Goal: Task Accomplishment & Management: Use online tool/utility

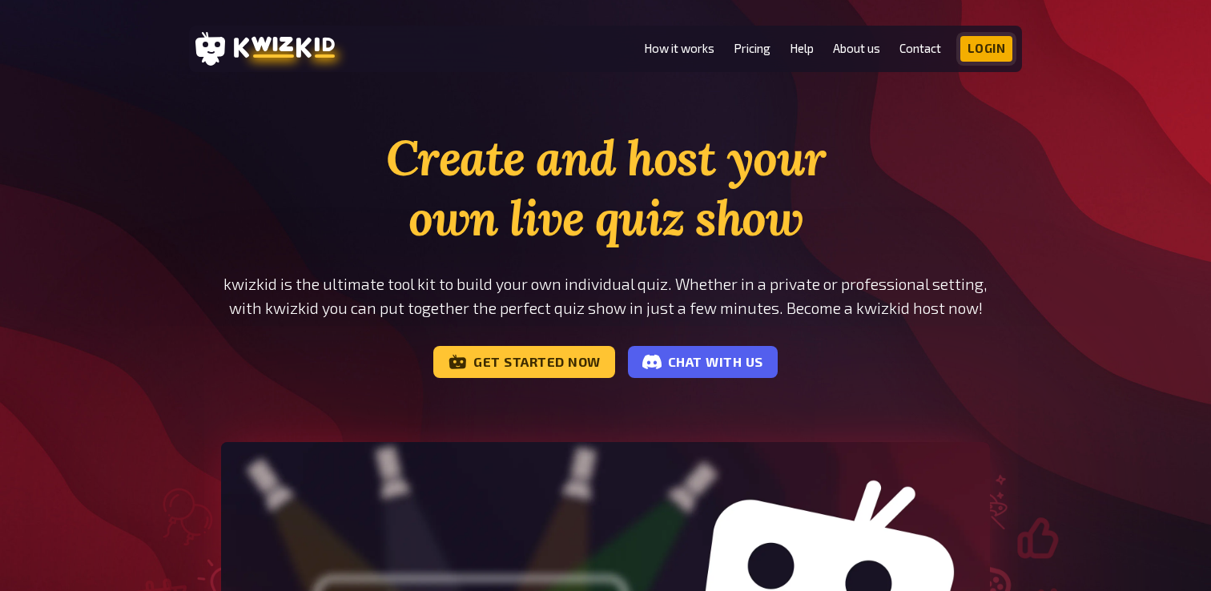
click at [1002, 49] on link "Login" at bounding box center [986, 49] width 53 height 26
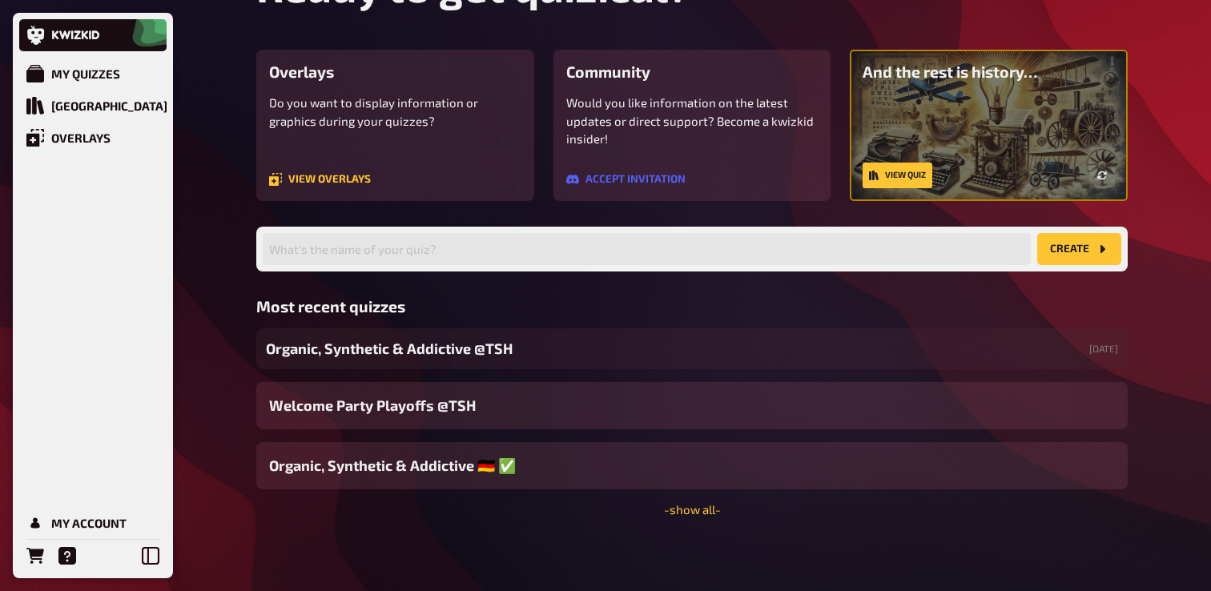
scroll to position [105, 0]
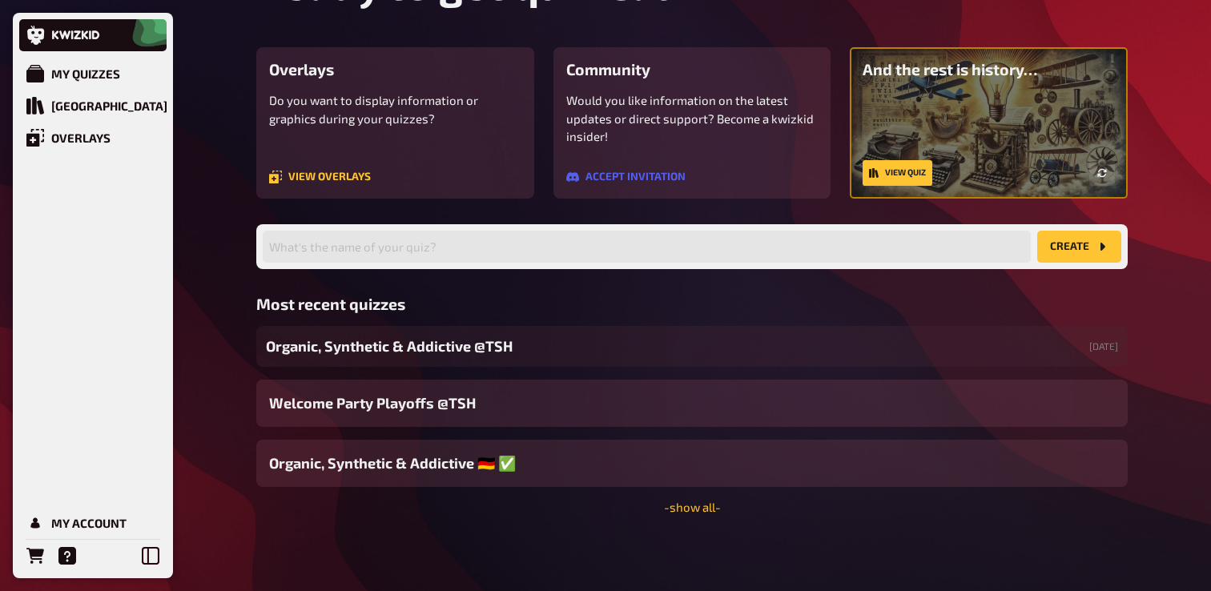
click at [694, 497] on div "Organic, Synthetic & Addictive ​@TSH [DATE] Welcome Party Playoffs @TSH Organic…" at bounding box center [691, 420] width 871 height 188
click at [692, 506] on link "- show all -" at bounding box center [692, 507] width 57 height 14
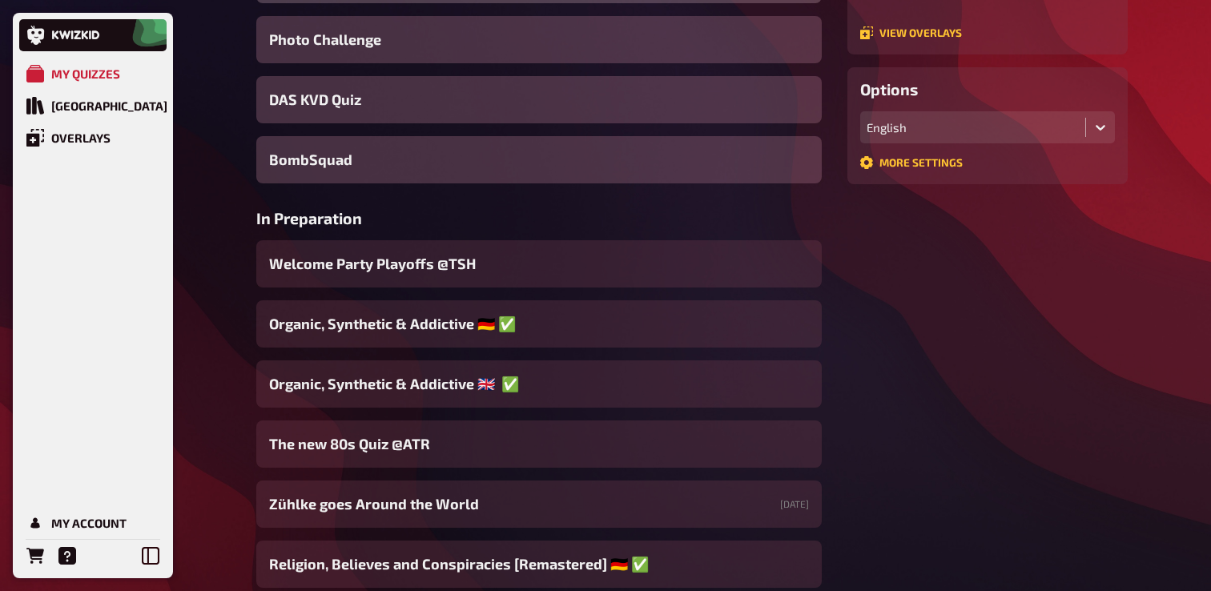
scroll to position [364, 0]
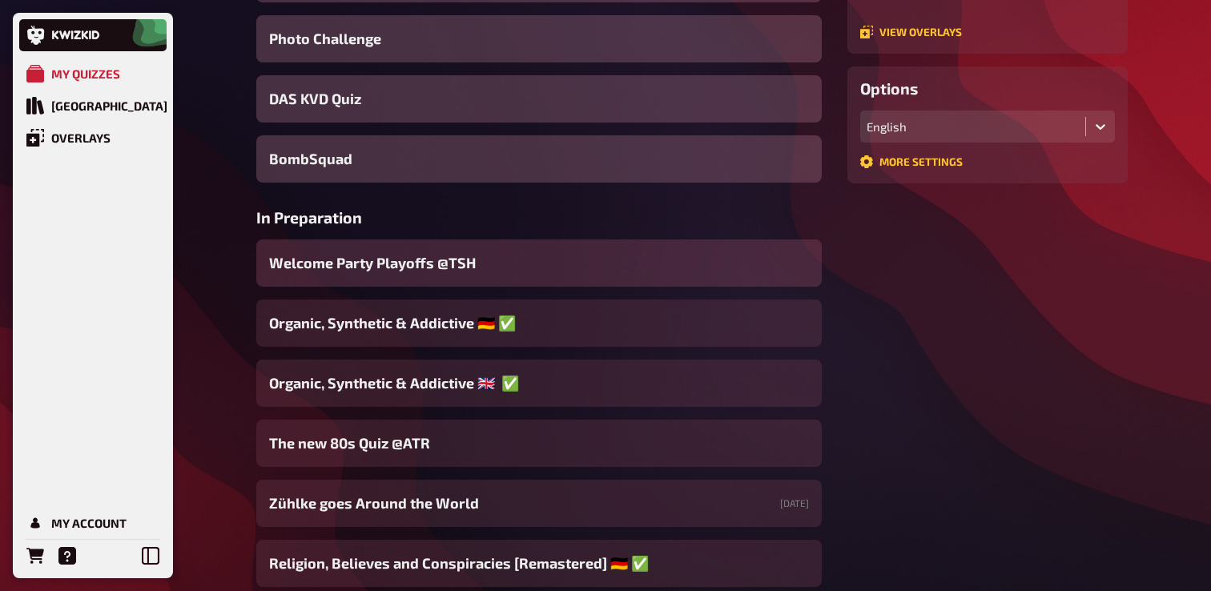
click at [553, 267] on div "Welcome Party Playoffs @TSH" at bounding box center [538, 262] width 565 height 47
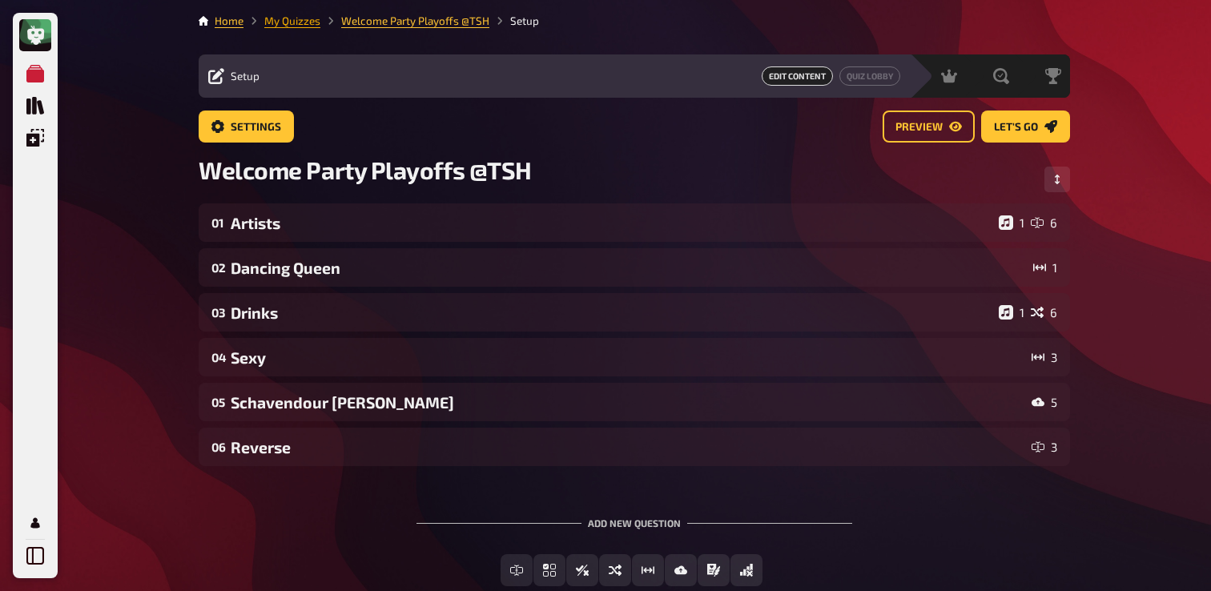
click at [295, 24] on link "My Quizzes" at bounding box center [292, 20] width 56 height 13
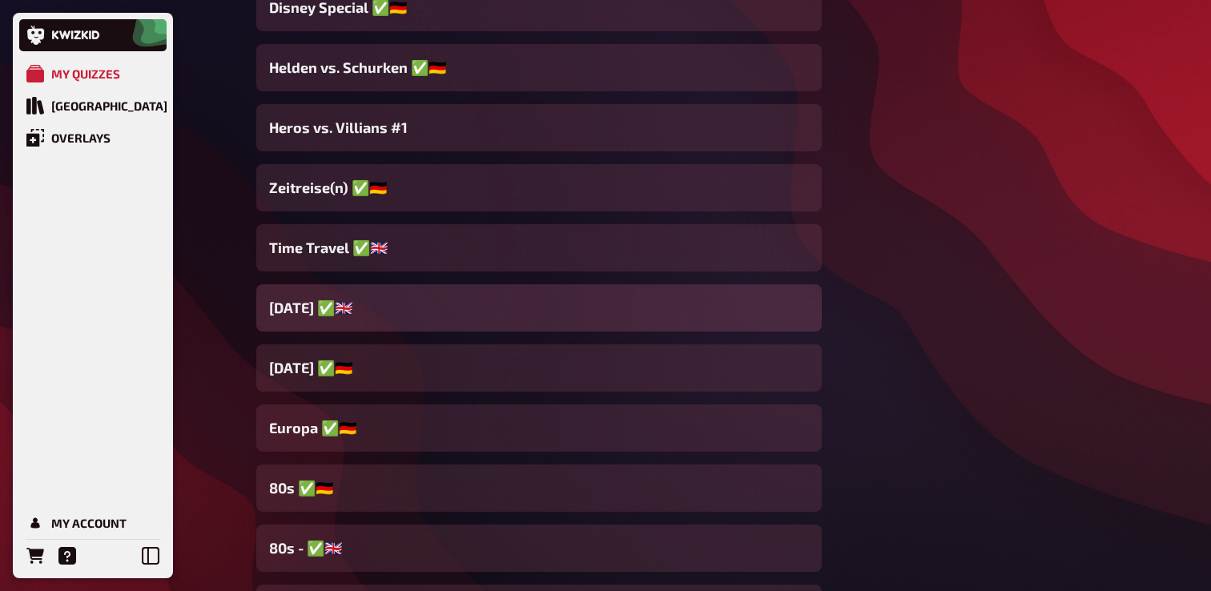
scroll to position [12072, 0]
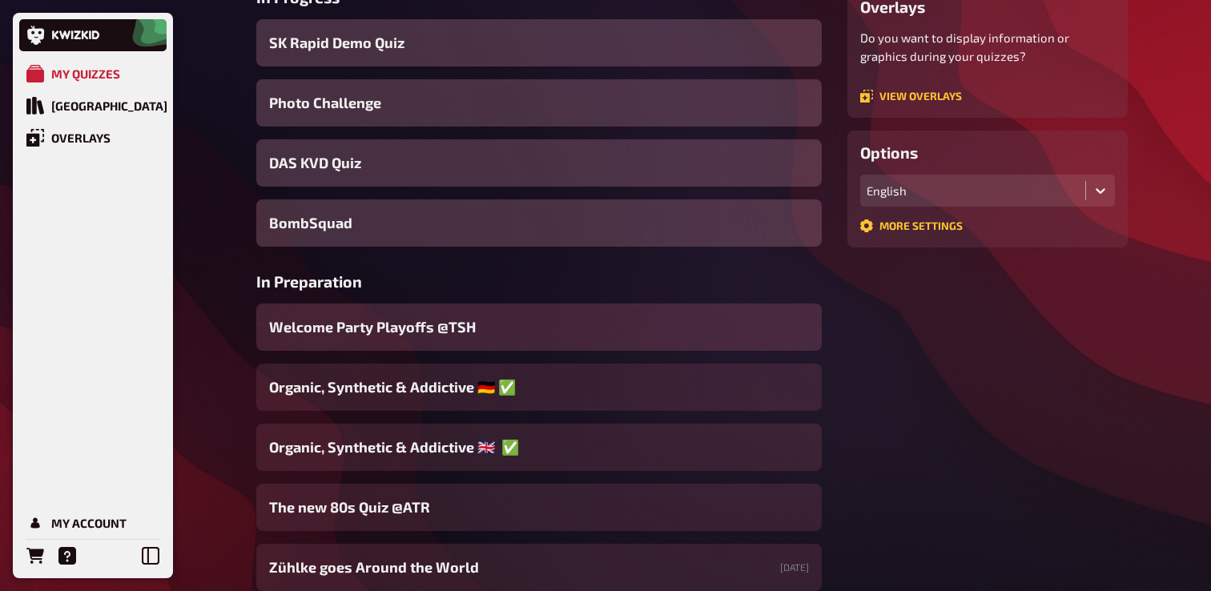
scroll to position [336, 0]
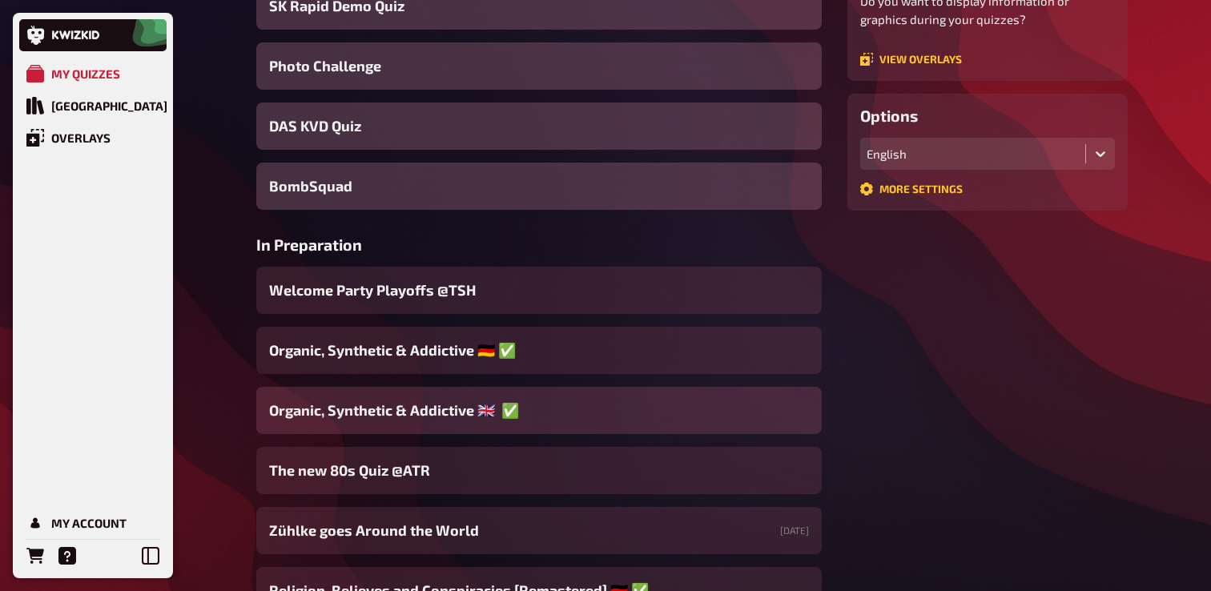
click at [366, 393] on div "Organic, Synthetic & Addictive ​🇬🇧 ​​ ​✅" at bounding box center [538, 410] width 565 height 47
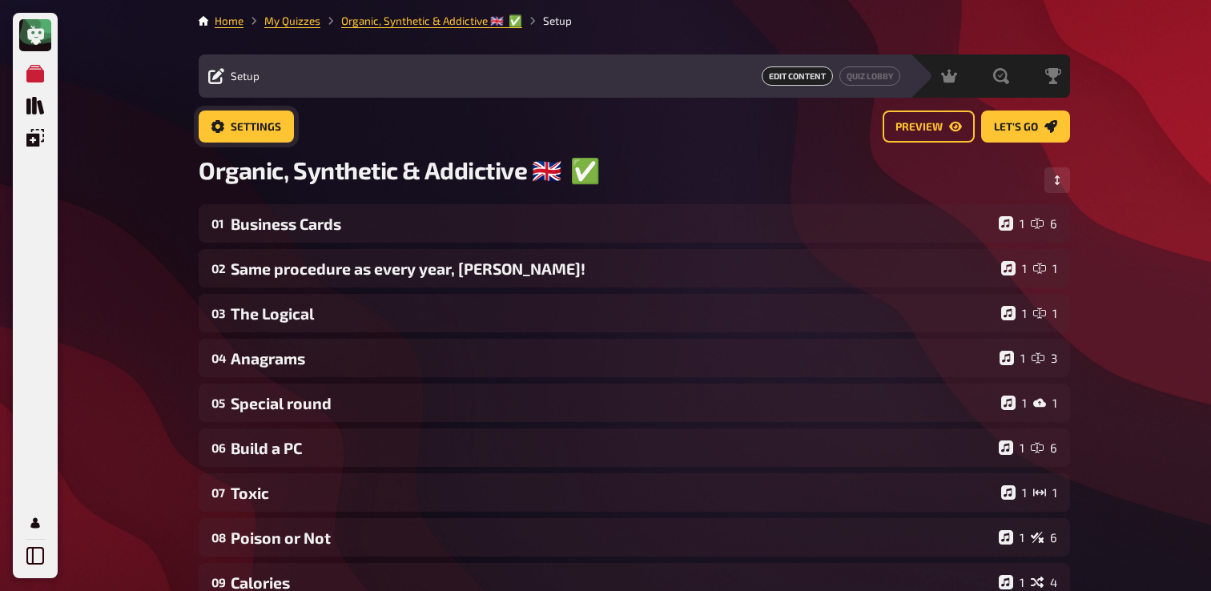
click at [250, 131] on span "Settings" at bounding box center [256, 127] width 50 height 11
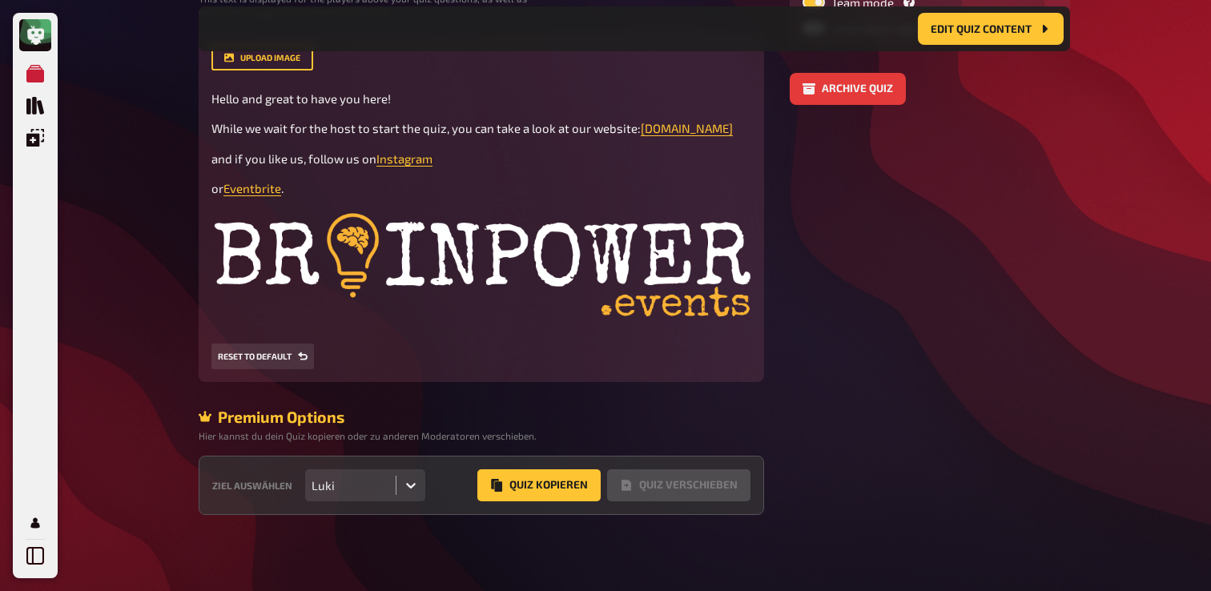
scroll to position [428, 0]
click at [519, 490] on button "Quiz Kopieren" at bounding box center [538, 484] width 123 height 32
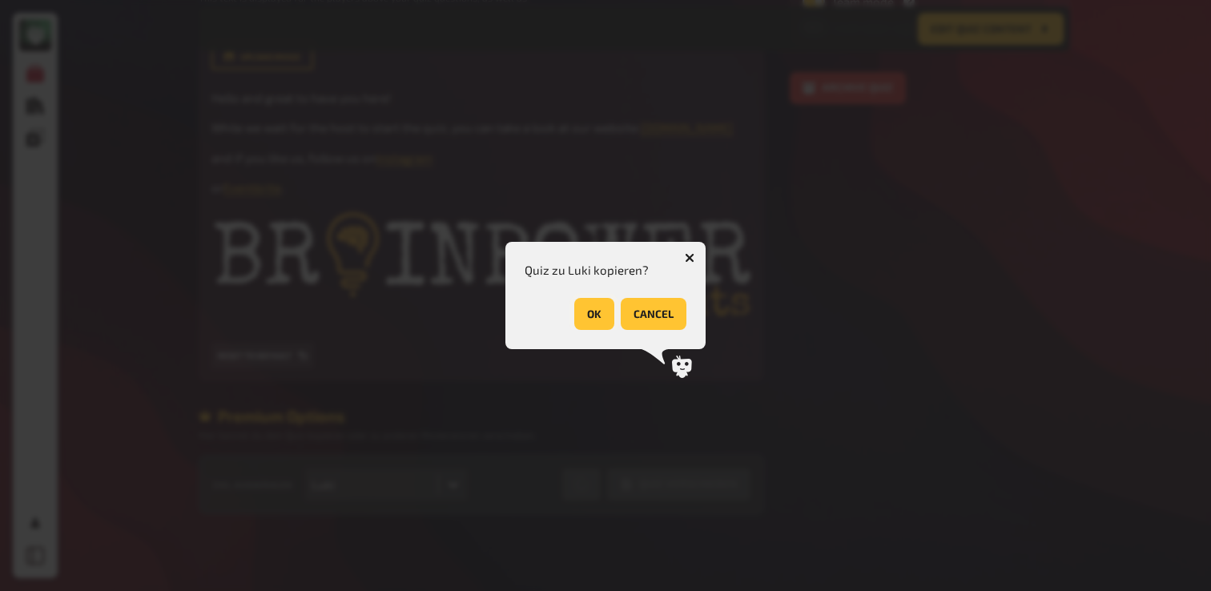
click at [603, 327] on button "OK" at bounding box center [594, 314] width 40 height 32
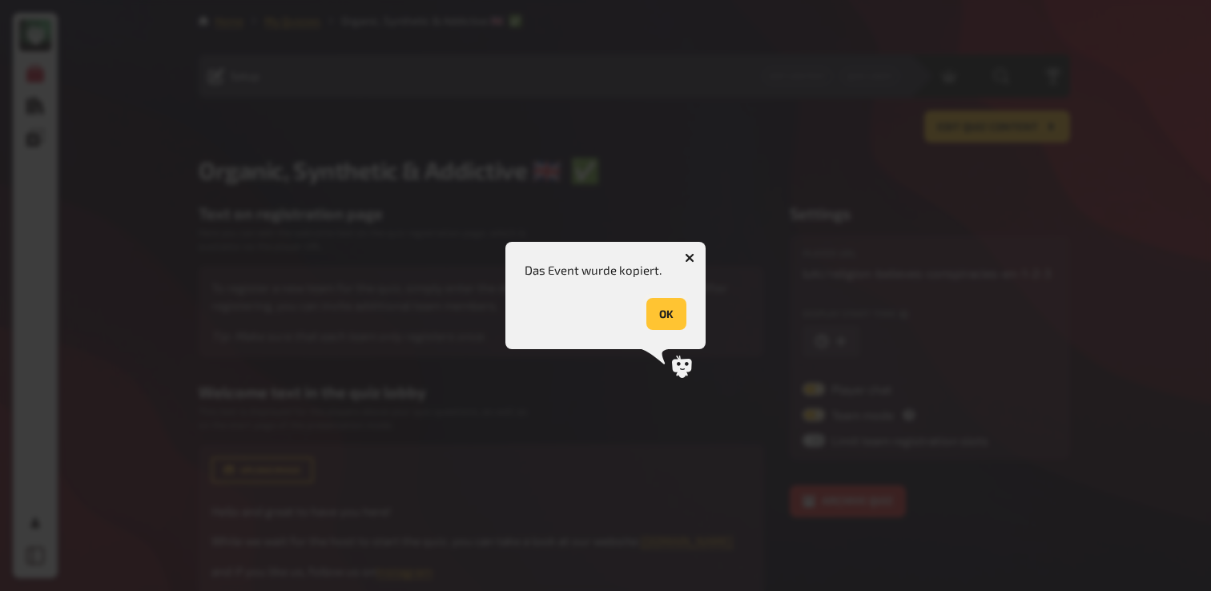
click at [681, 321] on button "OK" at bounding box center [666, 314] width 40 height 32
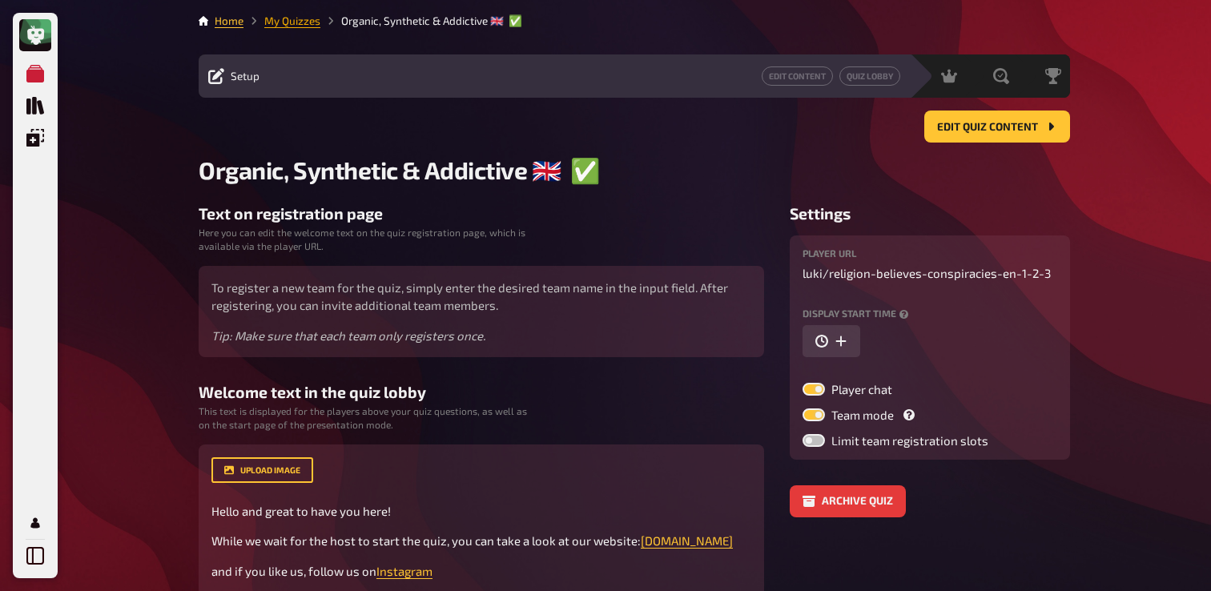
click at [317, 22] on link "My Quizzes" at bounding box center [292, 20] width 56 height 13
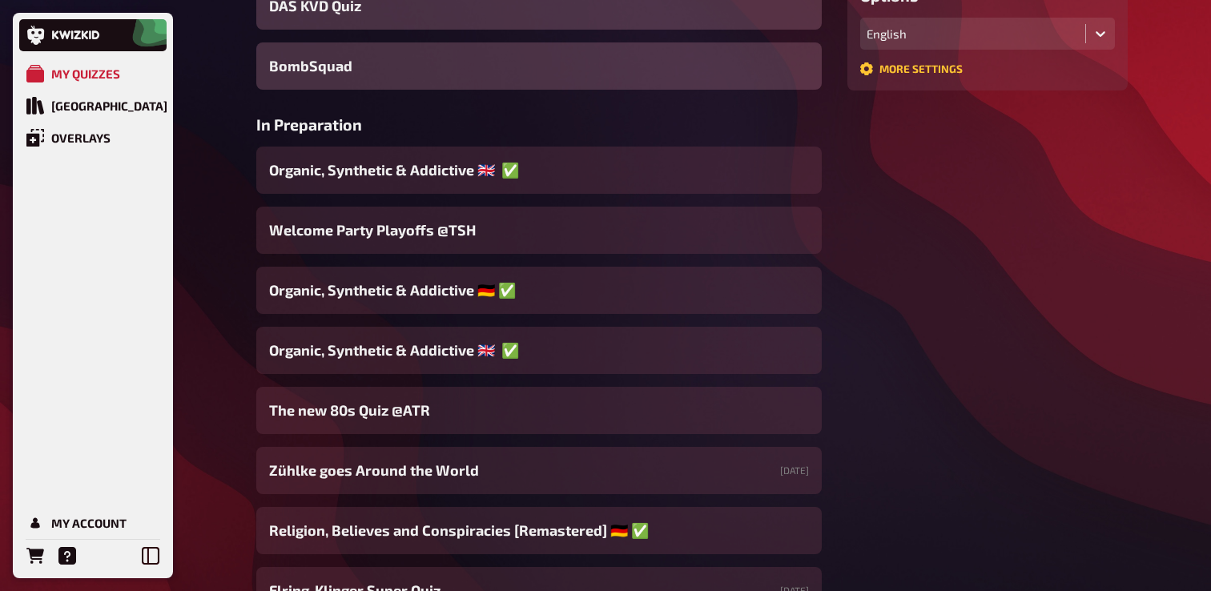
scroll to position [500, 0]
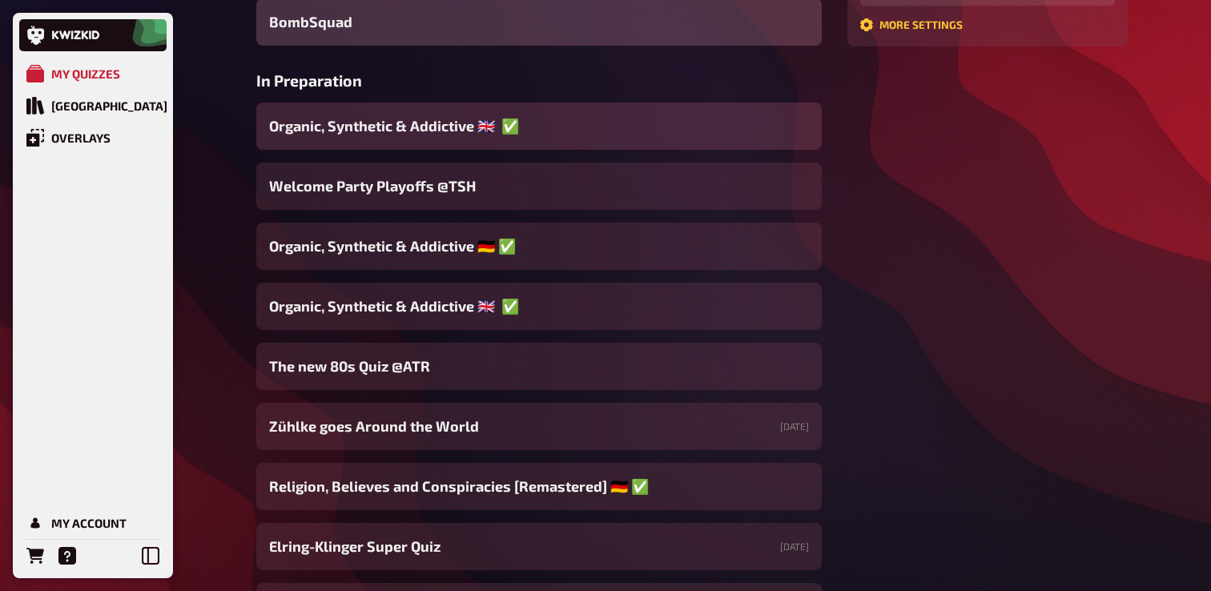
click at [449, 149] on div "Organic, Synthetic & Addictive ​🇬🇧 ​​ ​✅" at bounding box center [538, 125] width 565 height 47
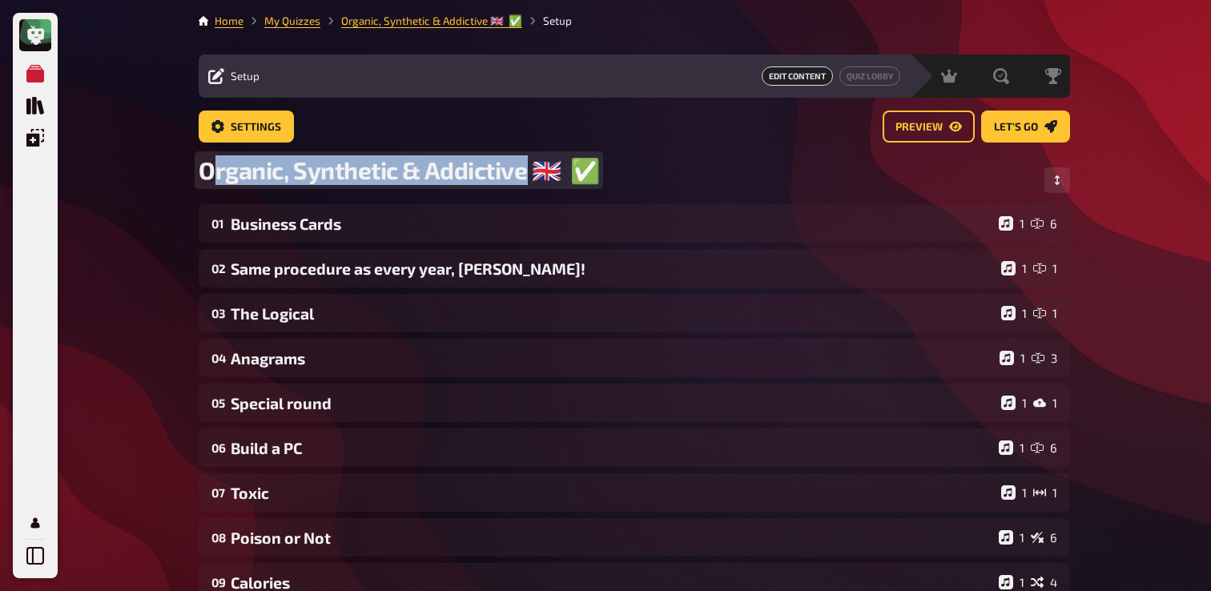
drag, startPoint x: 526, startPoint y: 173, endPoint x: 207, endPoint y: 163, distance: 319.6
click at [207, 163] on span "Organic, Synthetic & Addictive ​🇬🇧 ​​ ​✅" at bounding box center [399, 170] width 400 height 30
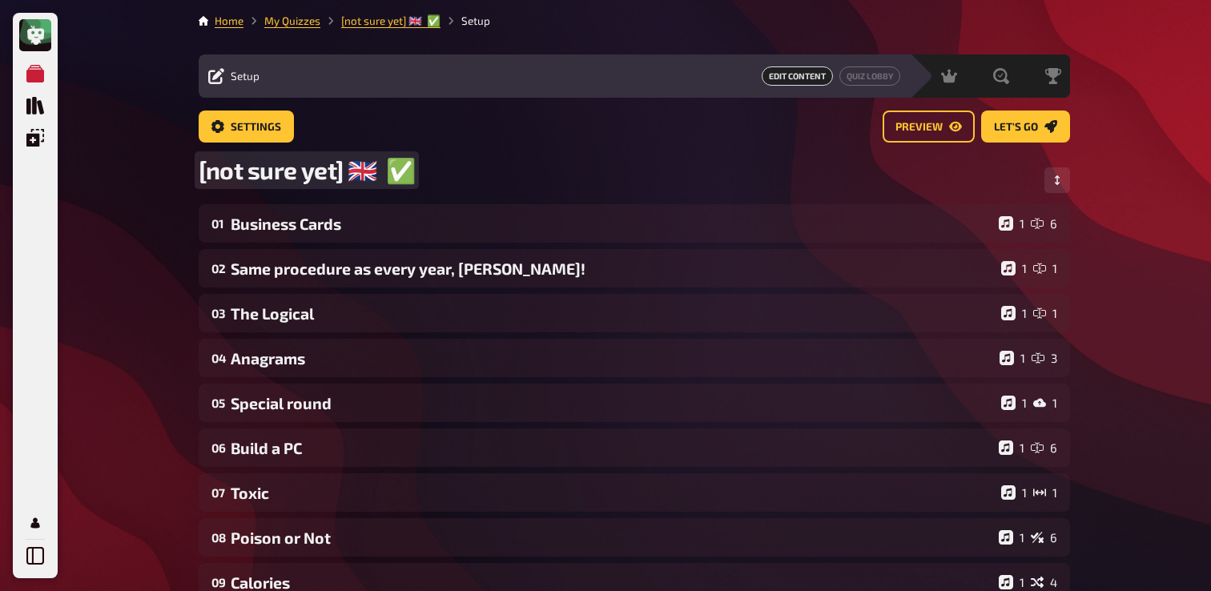
click at [381, 165] on span "[not sure yet] ​🇬🇧 ​​ ​✅" at bounding box center [307, 170] width 216 height 30
click at [400, 167] on span "[not sure yet] ​🇬🇧 ​​✅" at bounding box center [305, 170] width 212 height 30
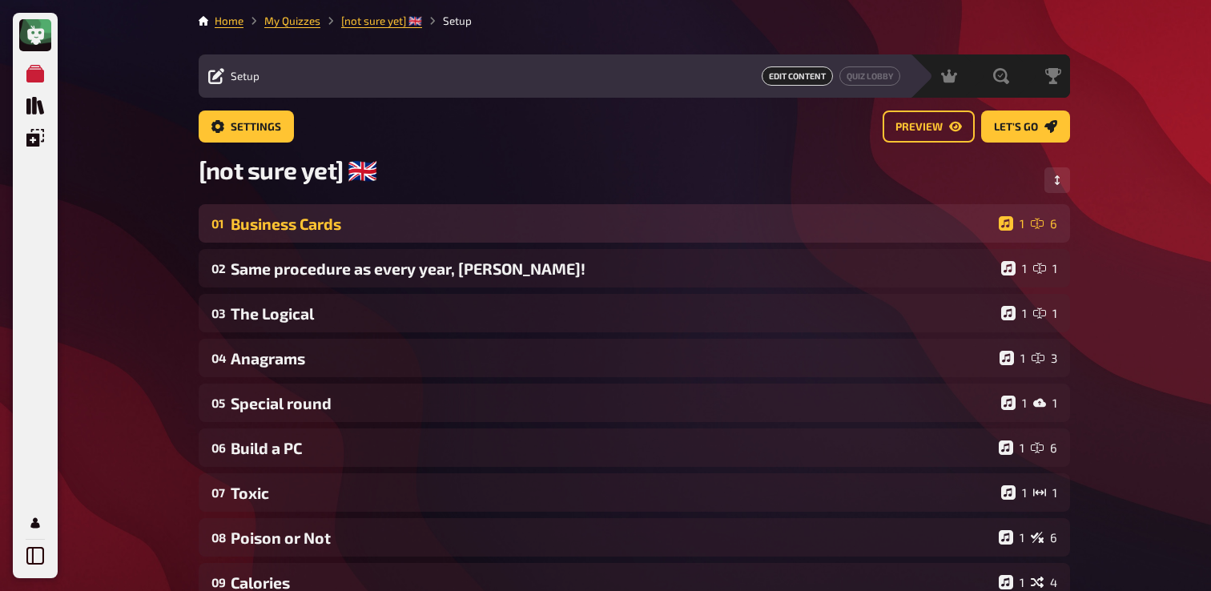
click at [359, 227] on div "Business Cards" at bounding box center [611, 224] width 761 height 18
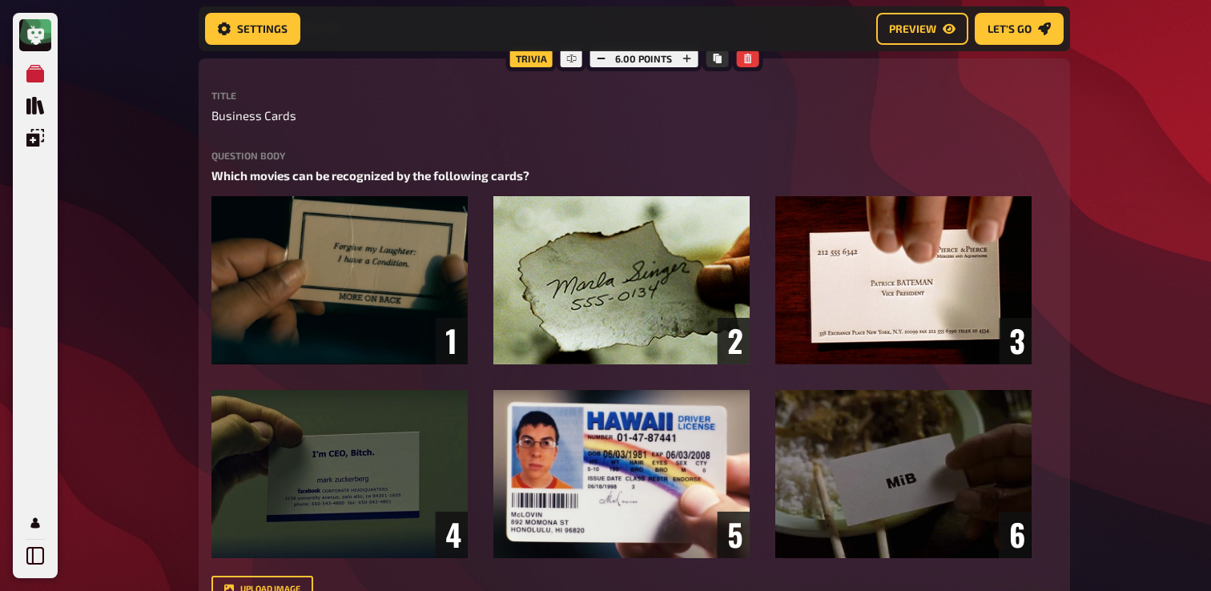
scroll to position [221, 0]
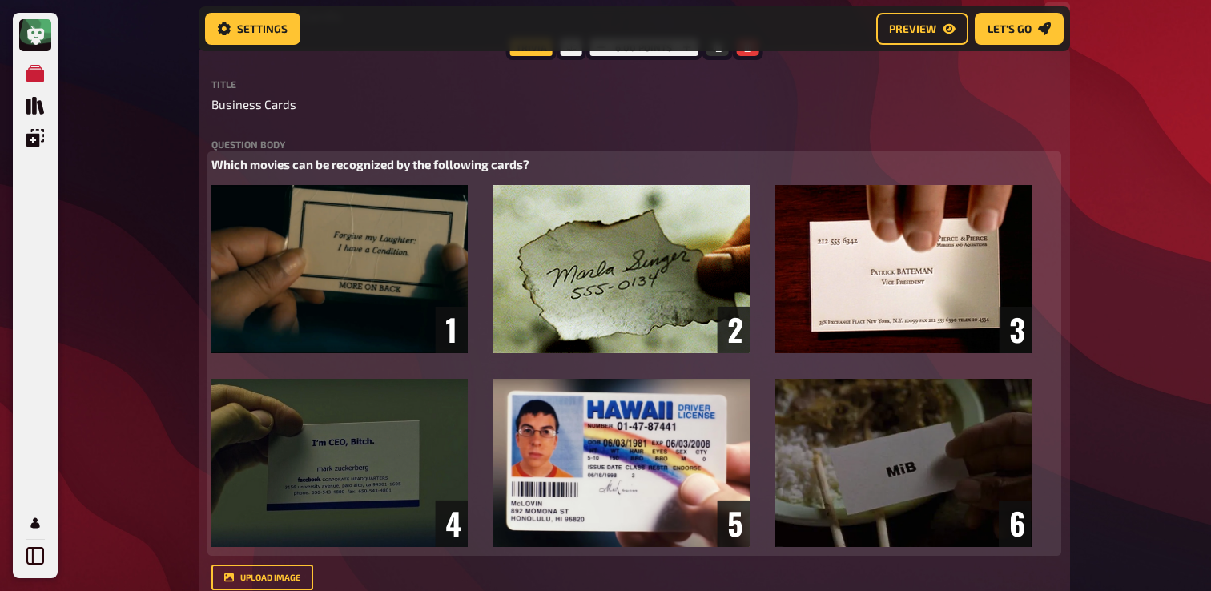
click at [556, 259] on img at bounding box center [621, 366] width 820 height 362
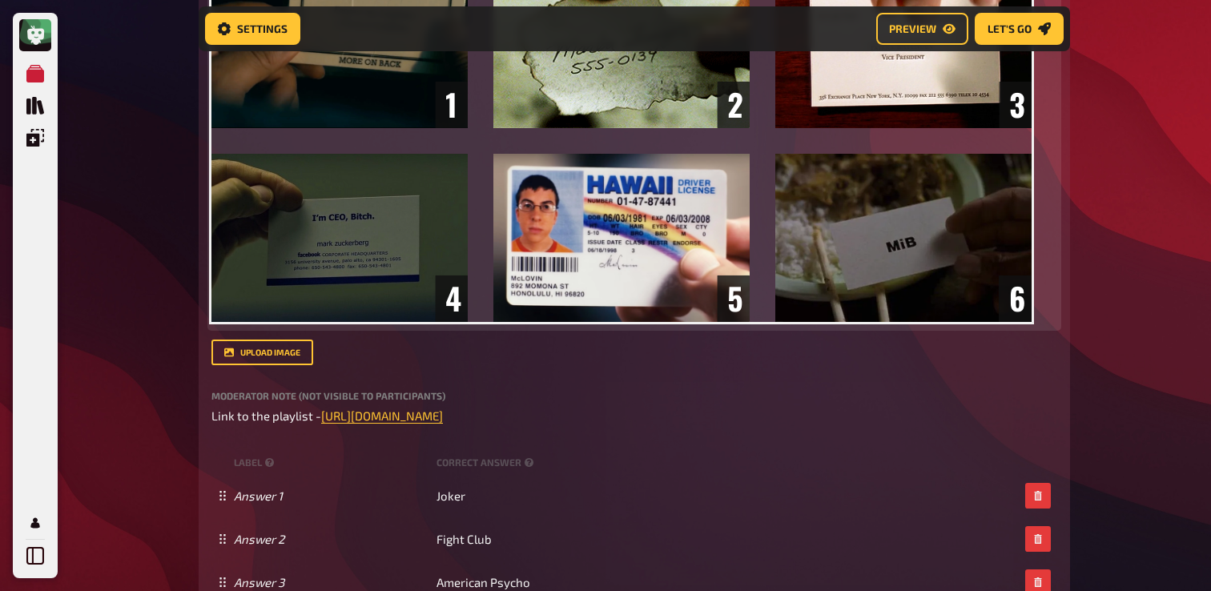
scroll to position [484, 0]
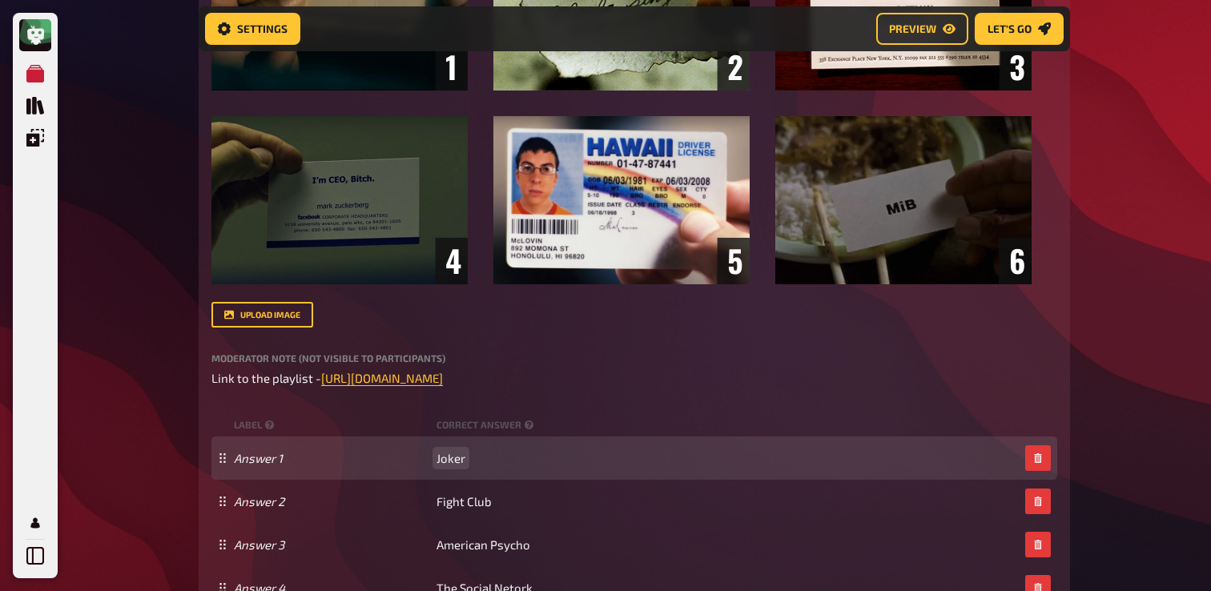
click at [452, 460] on span "Joker" at bounding box center [450, 458] width 29 height 14
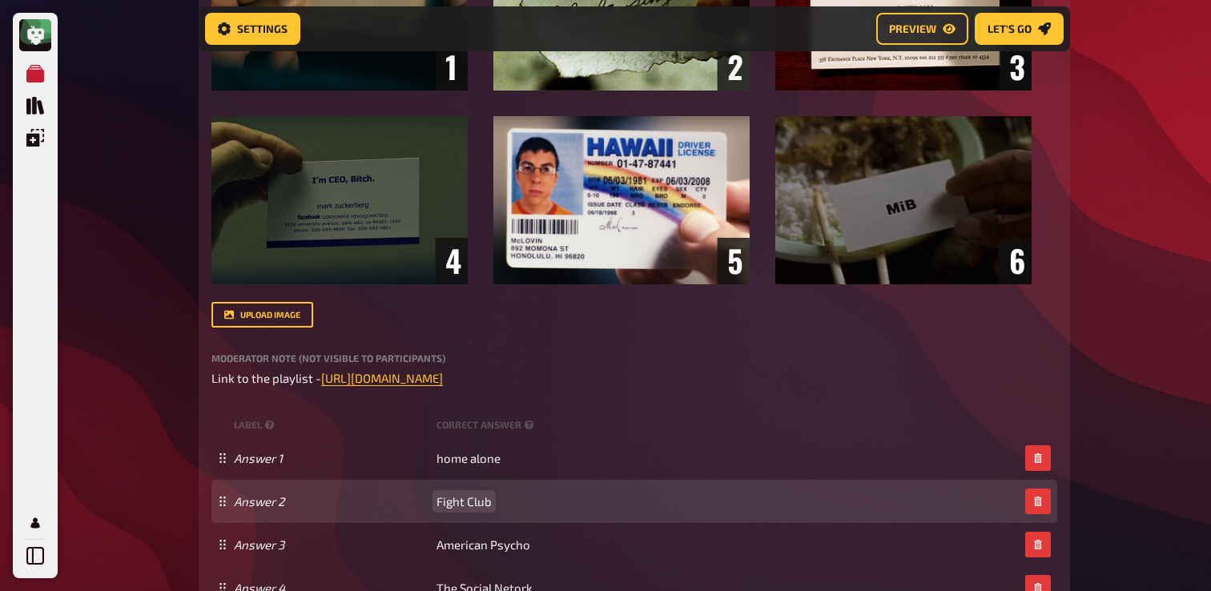
click at [454, 503] on span "Fight Club" at bounding box center [463, 501] width 55 height 14
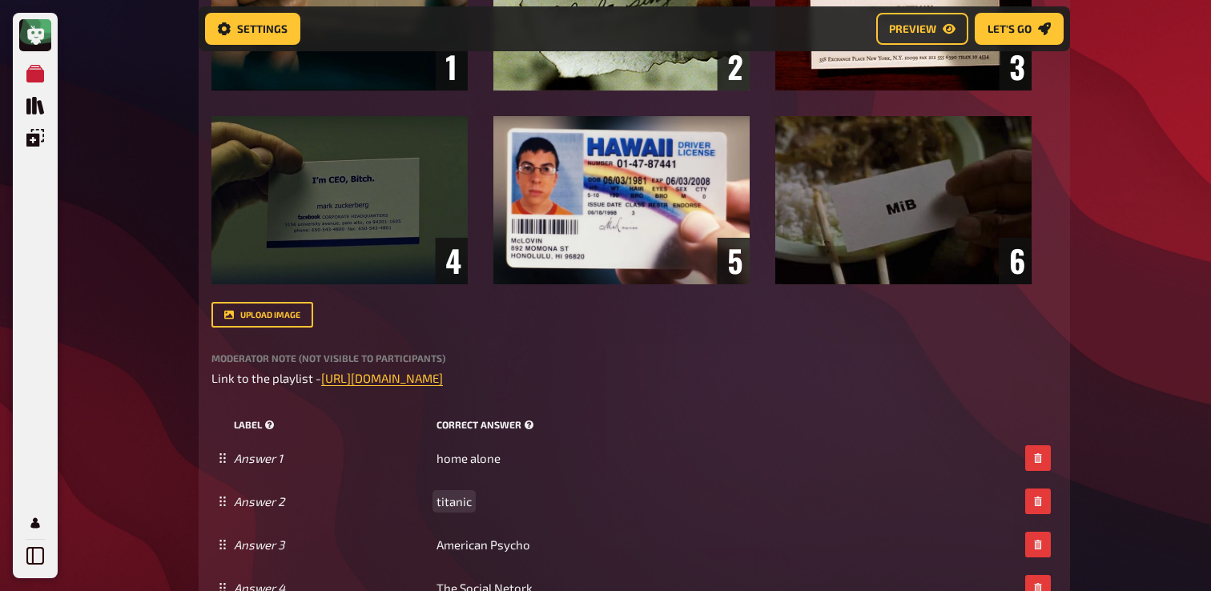
scroll to position [517, 0]
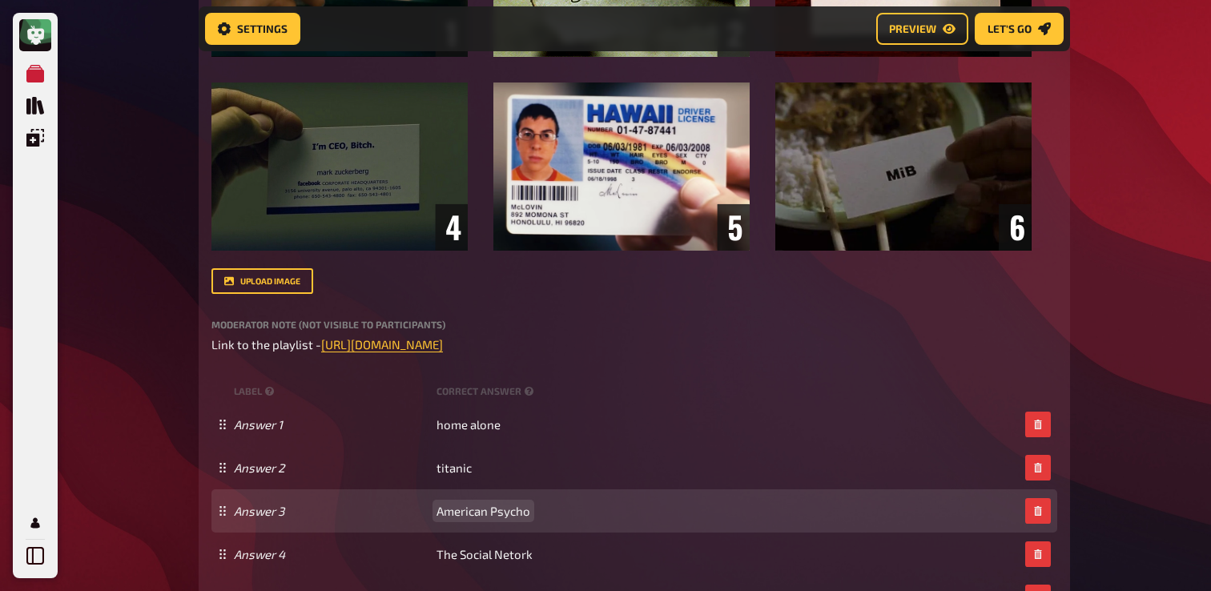
click at [501, 518] on span "American Psycho" at bounding box center [483, 511] width 94 height 14
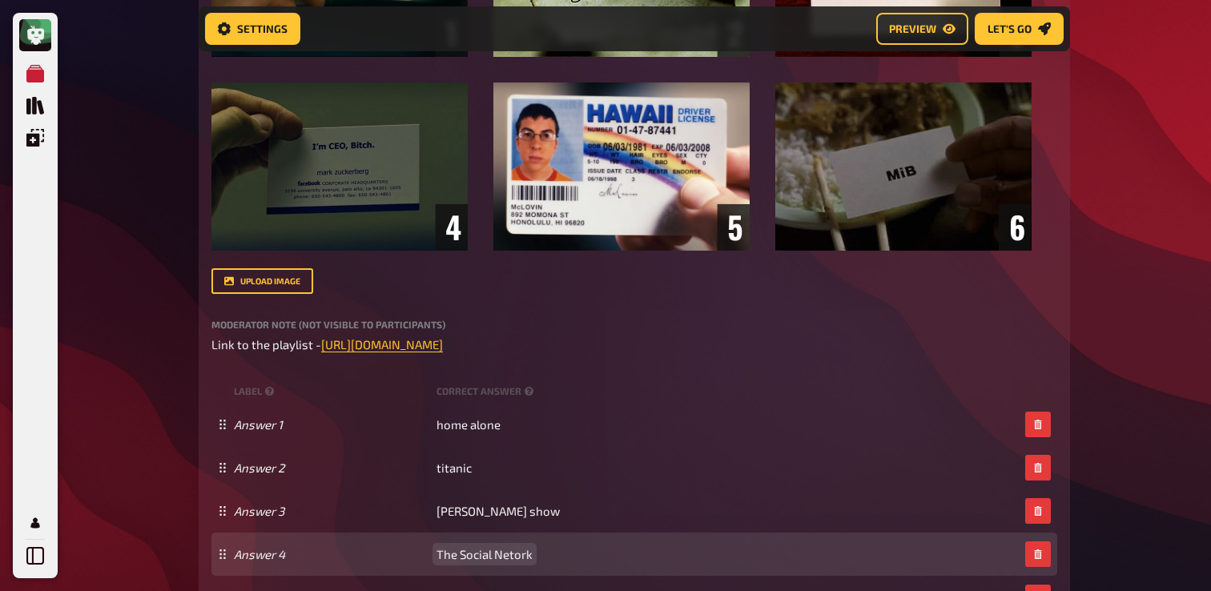
click at [505, 556] on span "The Social Netork" at bounding box center [484, 554] width 96 height 14
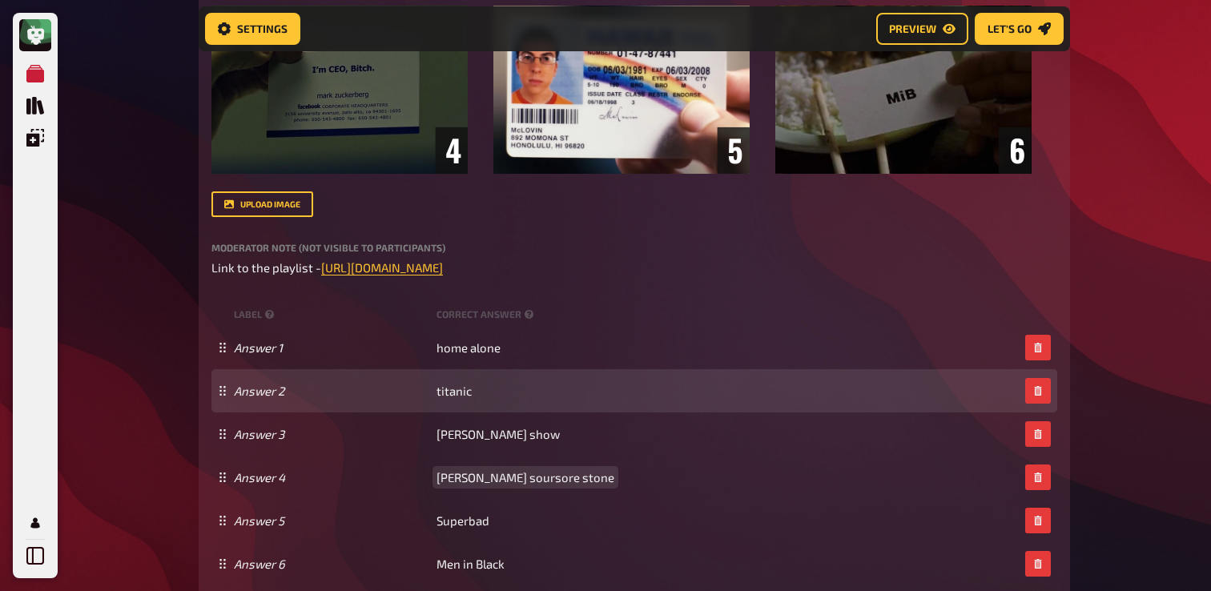
scroll to position [607, 0]
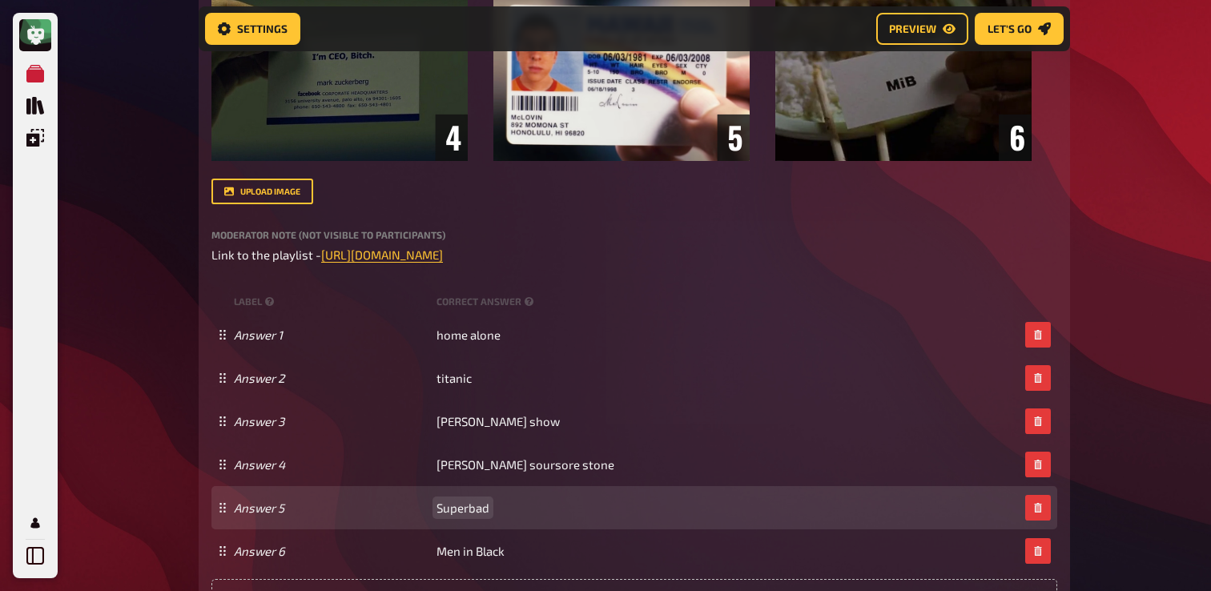
click at [475, 512] on span "Superbad" at bounding box center [462, 507] width 53 height 14
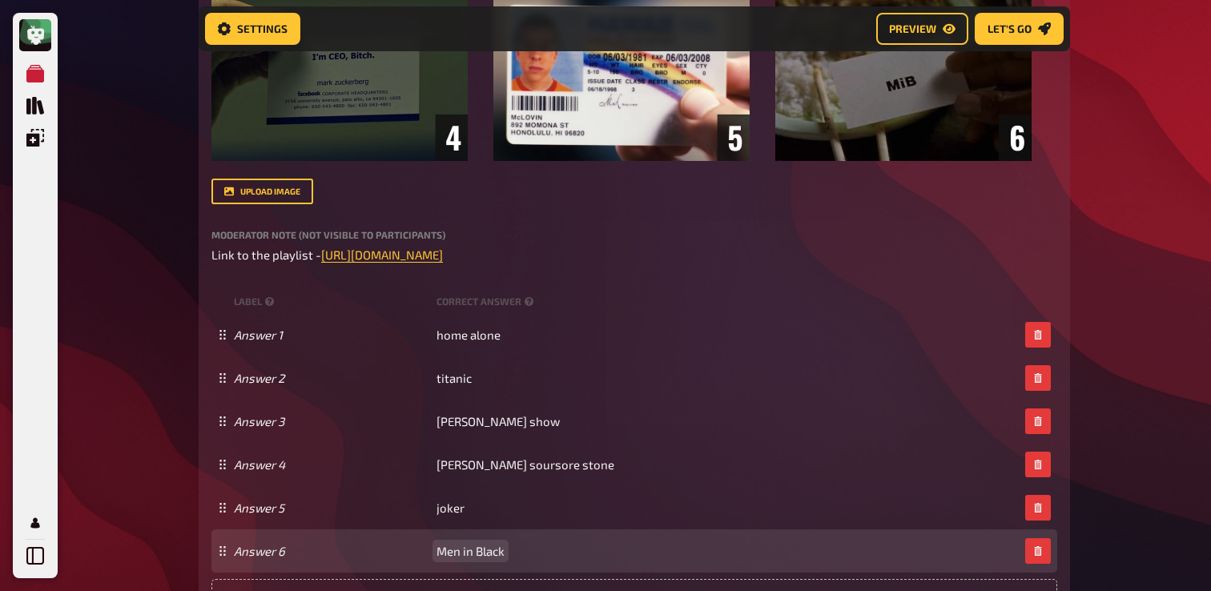
click at [480, 549] on span "Men in Black" at bounding box center [470, 551] width 68 height 14
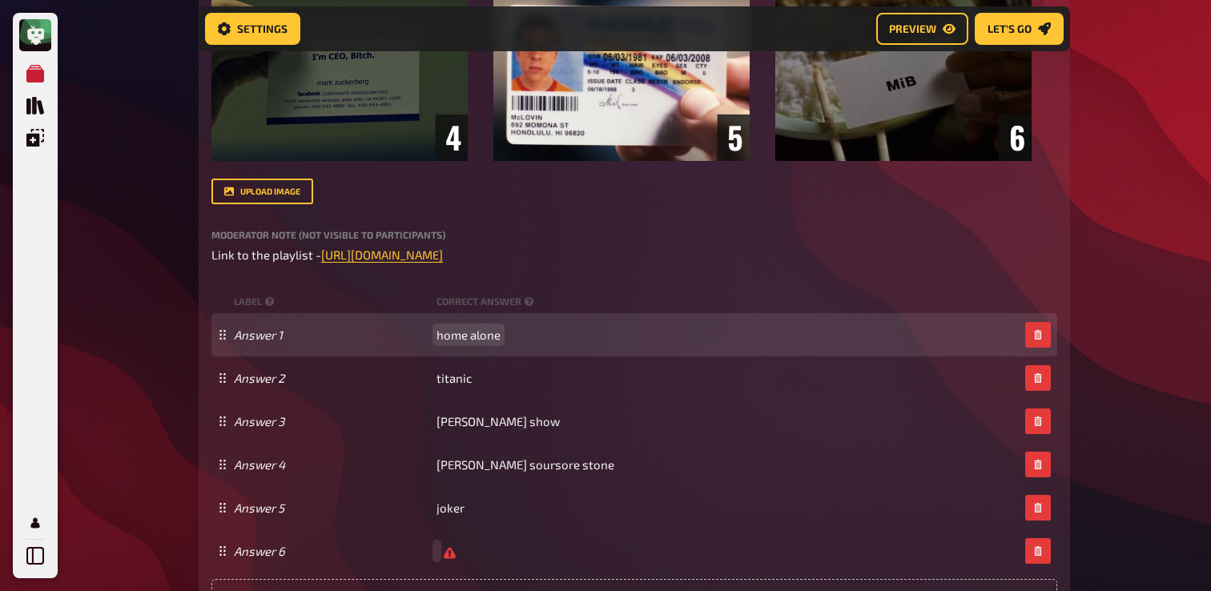
click at [477, 339] on span "home alone" at bounding box center [468, 334] width 64 height 14
copy span "home alone"
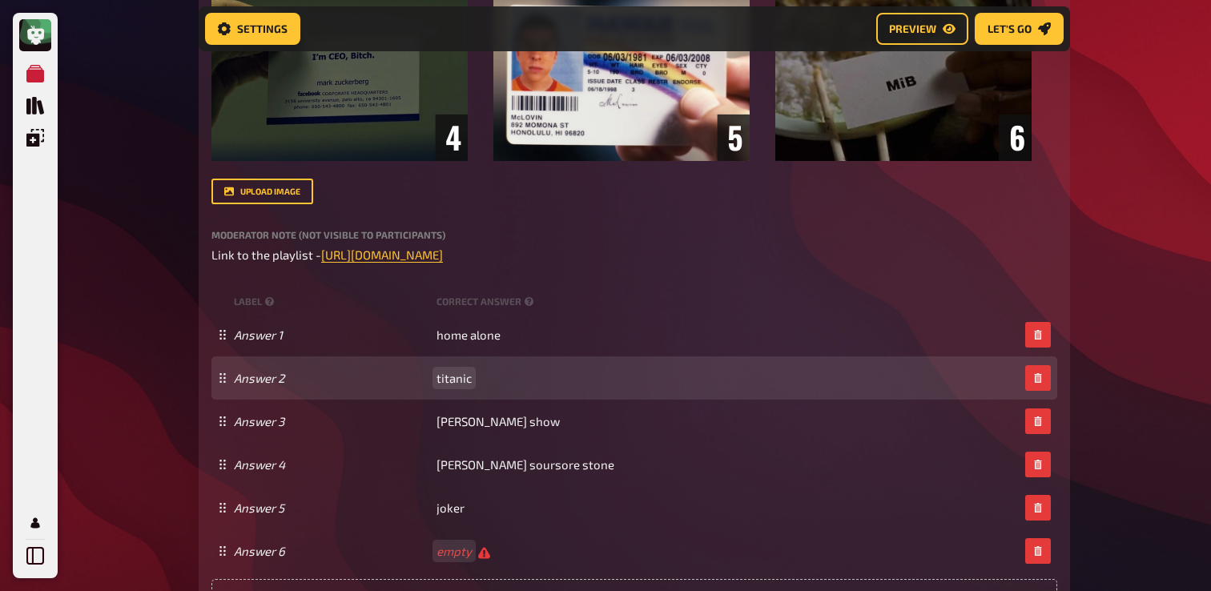
click at [460, 382] on span "titanic" at bounding box center [453, 378] width 35 height 14
copy span "titanic"
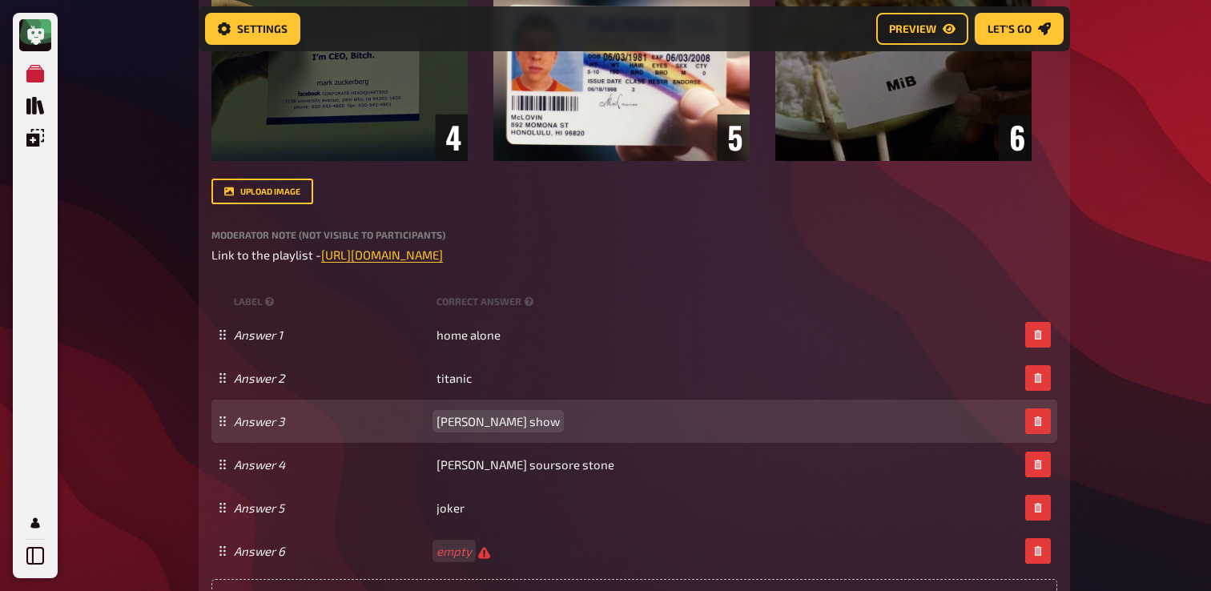
click at [464, 416] on span "[PERSON_NAME] show" at bounding box center [497, 421] width 123 height 14
copy span "[PERSON_NAME] show"
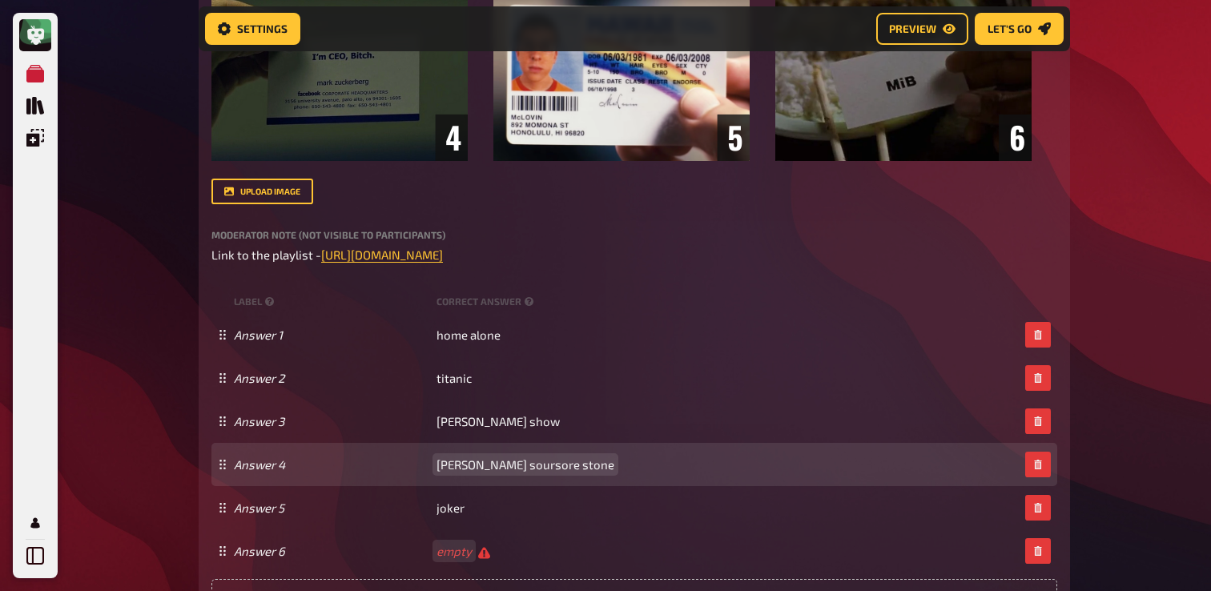
click at [495, 462] on span "[PERSON_NAME] soursore stone" at bounding box center [525, 464] width 178 height 14
copy span "[PERSON_NAME] soursore stone"
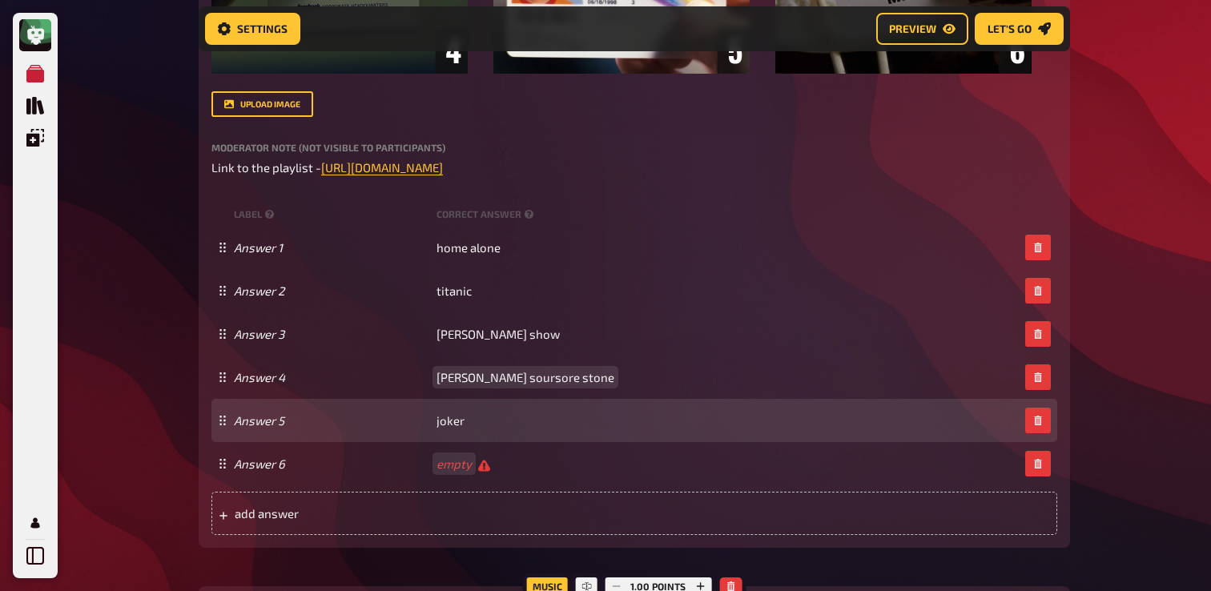
scroll to position [701, 0]
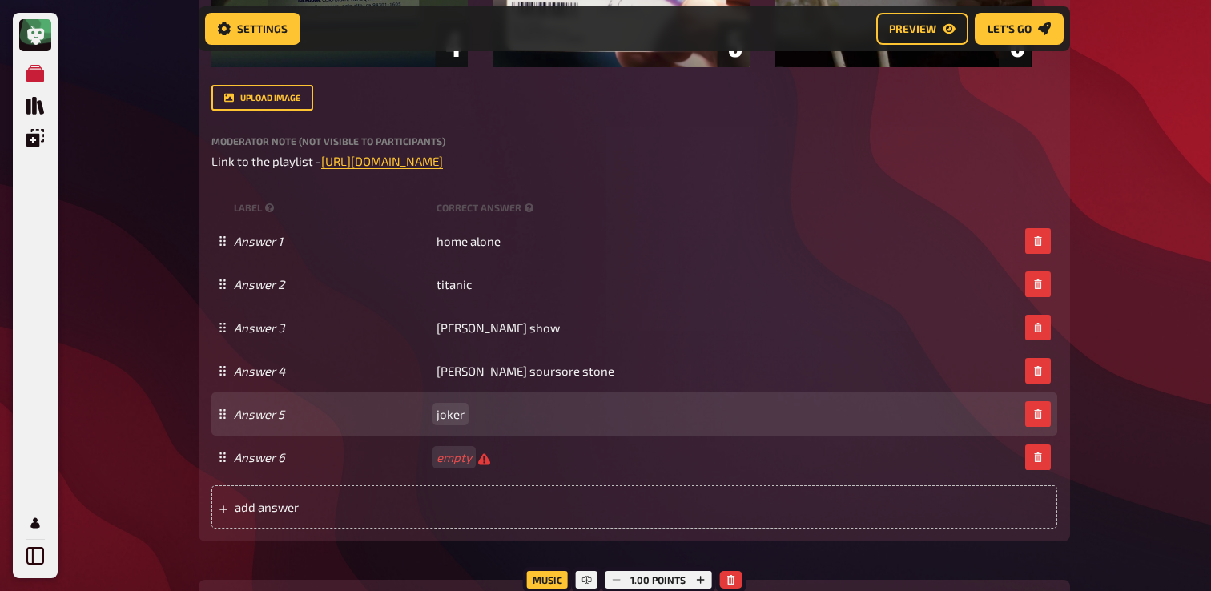
click at [453, 418] on span "joker" at bounding box center [450, 414] width 28 height 14
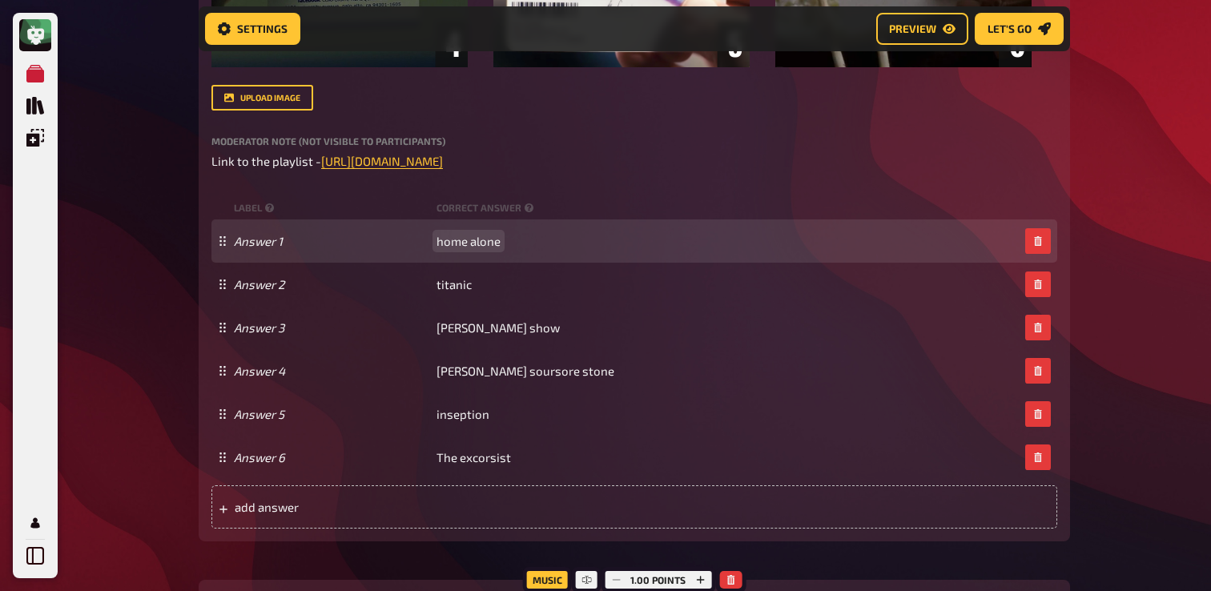
click at [464, 251] on div "Answer 1 home alone" at bounding box center [634, 240] width 846 height 43
click at [472, 244] on span "home alone" at bounding box center [468, 241] width 64 height 14
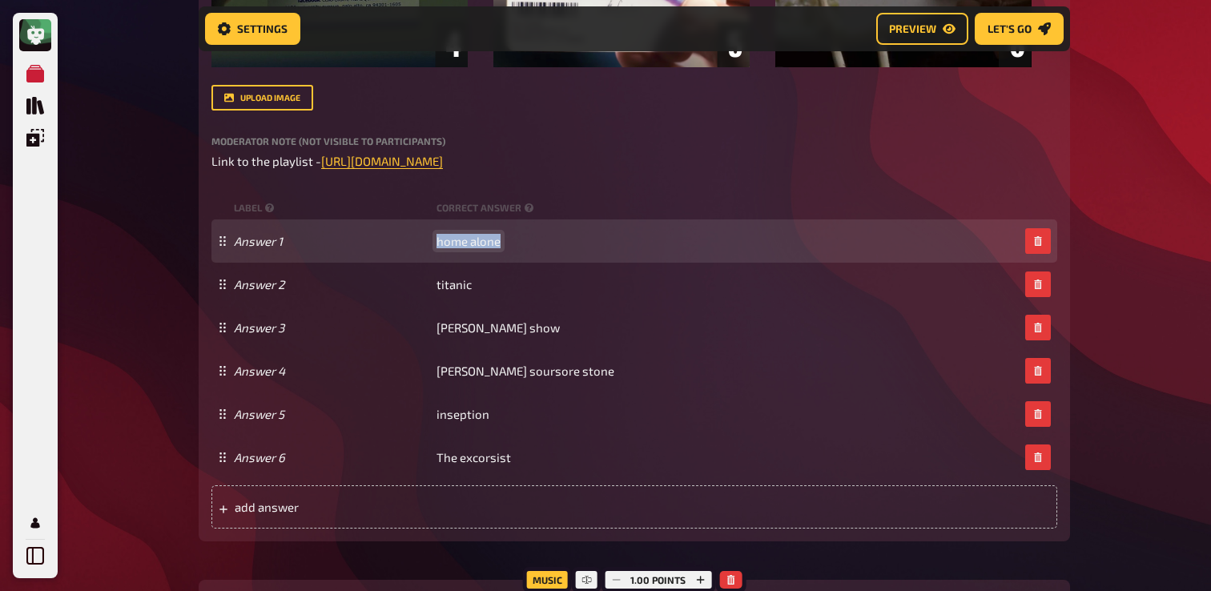
click at [472, 244] on span "home alone" at bounding box center [468, 241] width 64 height 14
copy span "home alone"
click at [469, 247] on span "home alone" at bounding box center [468, 241] width 64 height 14
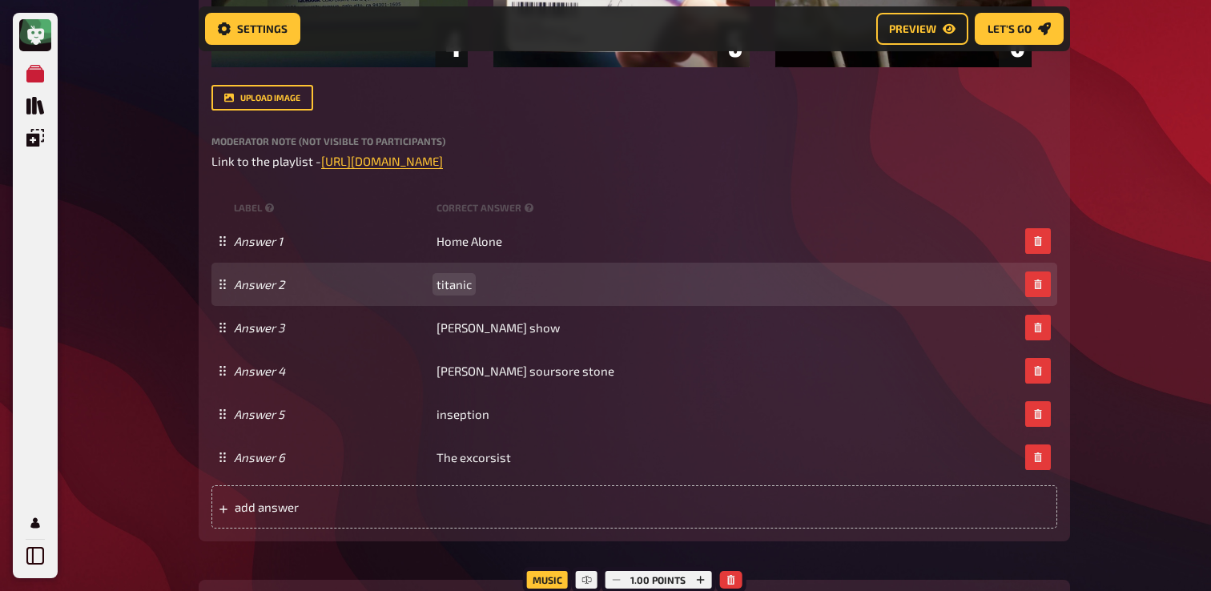
click at [450, 277] on div "Answer 2 titanic" at bounding box center [634, 284] width 846 height 43
click at [450, 287] on span "titanic" at bounding box center [453, 284] width 35 height 14
copy span "titanic"
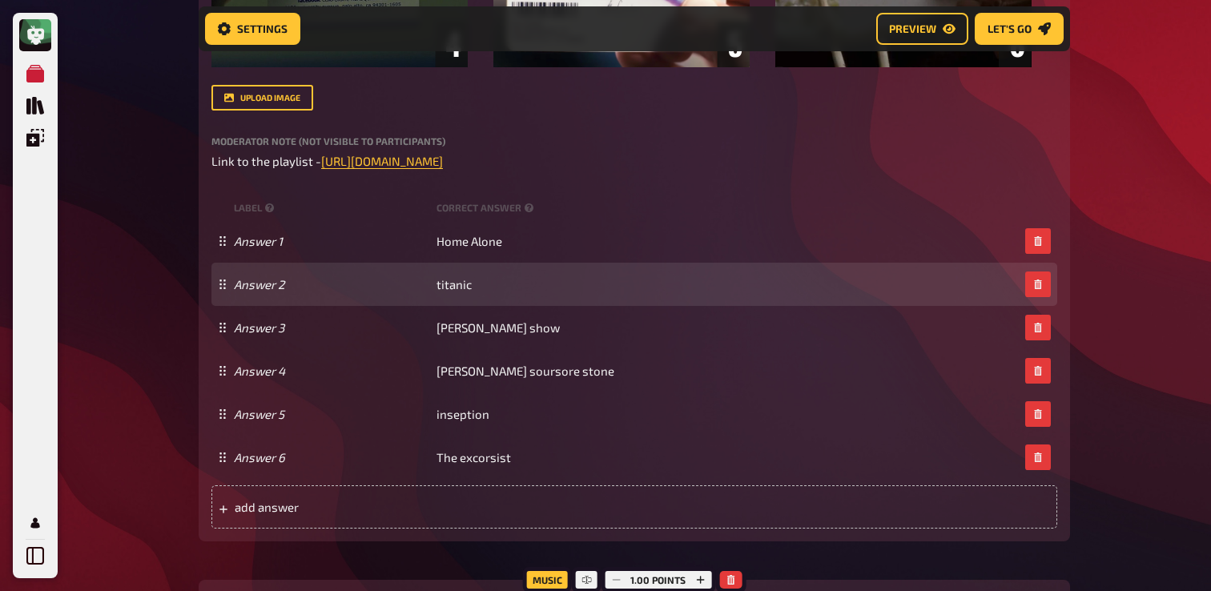
click at [466, 294] on div "Answer 2 titanic" at bounding box center [634, 284] width 846 height 43
click at [462, 288] on span "titanic" at bounding box center [453, 284] width 35 height 14
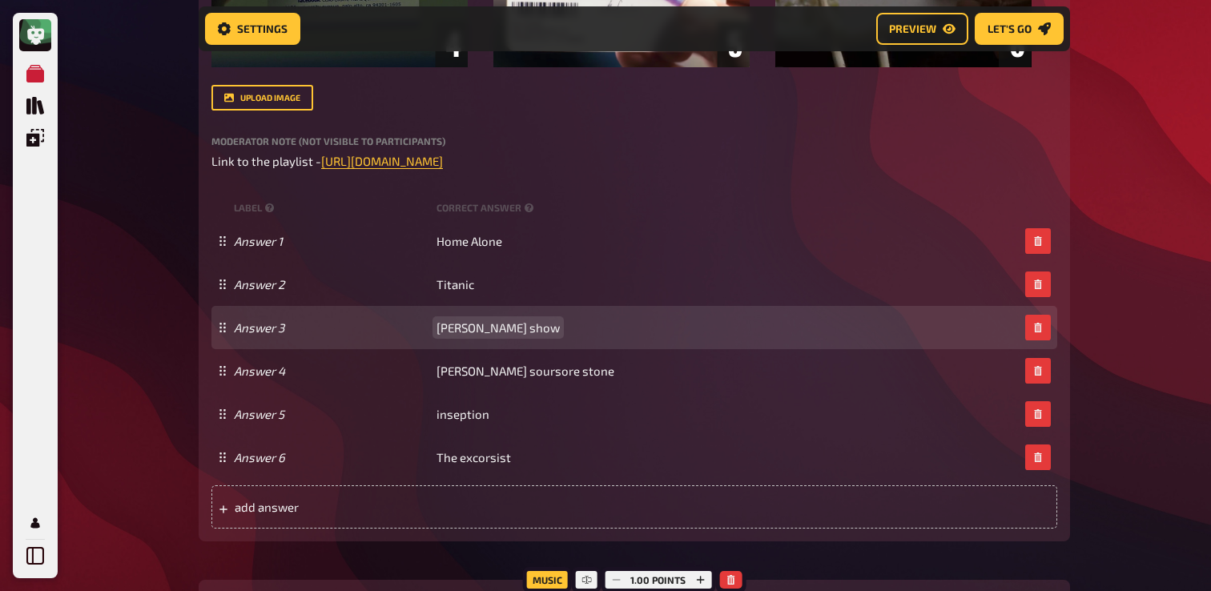
click at [478, 334] on span "[PERSON_NAME] show" at bounding box center [497, 327] width 123 height 14
copy span "[PERSON_NAME] show"
click at [460, 325] on span "[PERSON_NAME] show" at bounding box center [497, 327] width 123 height 14
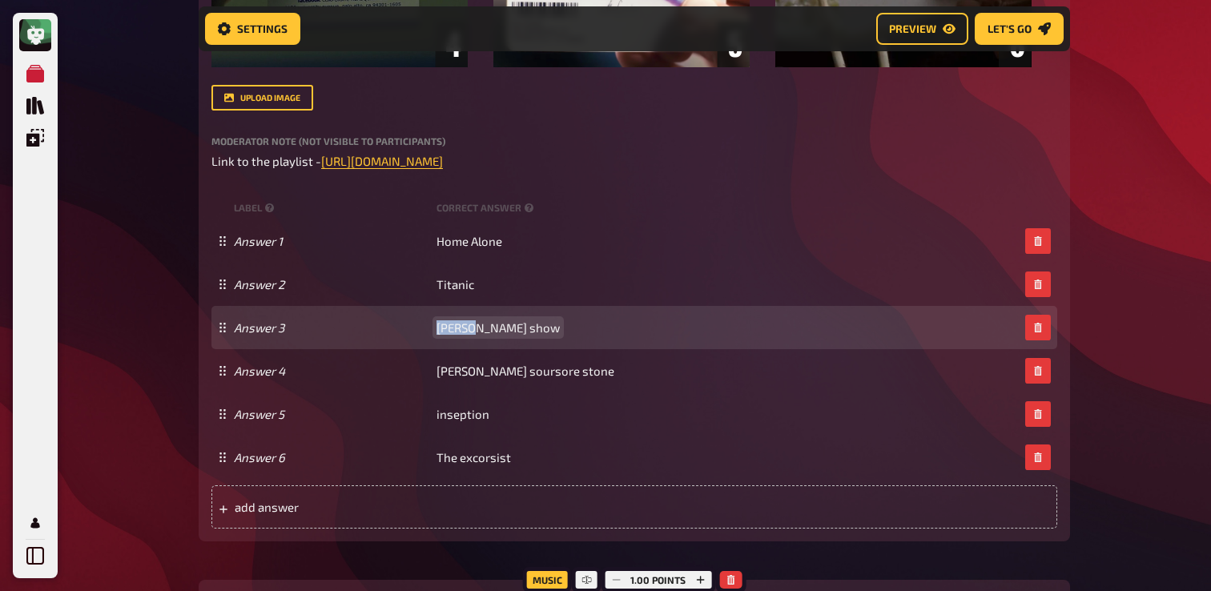
click at [460, 325] on span "[PERSON_NAME] show" at bounding box center [497, 327] width 123 height 14
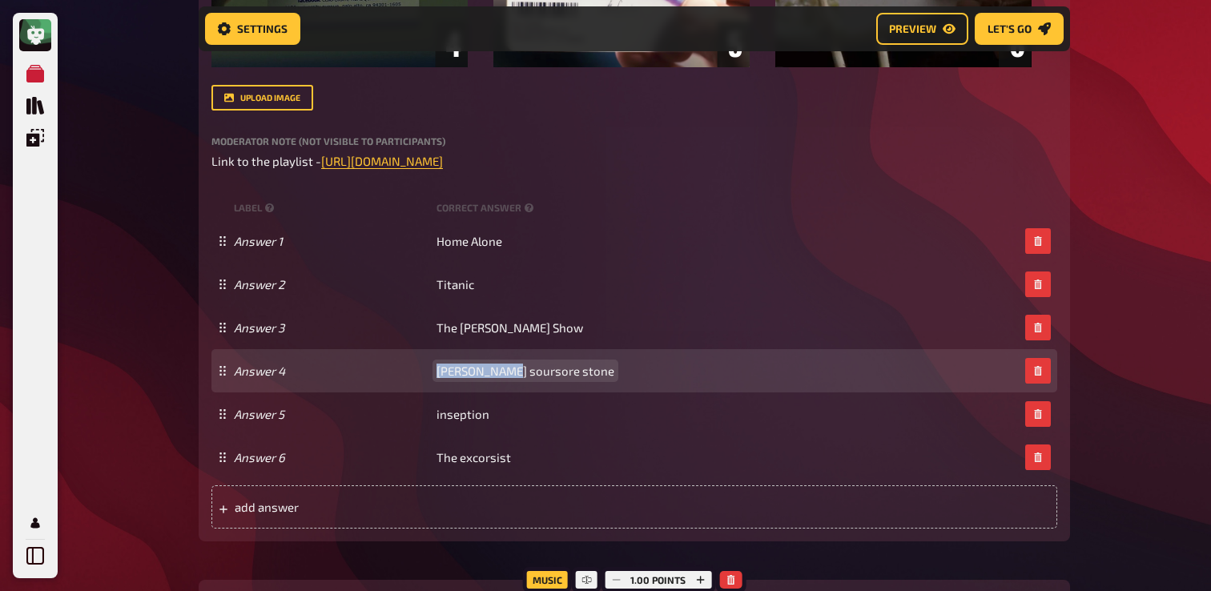
drag, startPoint x: 500, startPoint y: 372, endPoint x: 429, endPoint y: 372, distance: 70.5
click at [429, 372] on div "Answer 4 [PERSON_NAME] soursore stone" at bounding box center [626, 371] width 785 height 14
copy span "[PERSON_NAME]"
click at [534, 367] on span "[PERSON_NAME] soursore stone" at bounding box center [525, 371] width 178 height 14
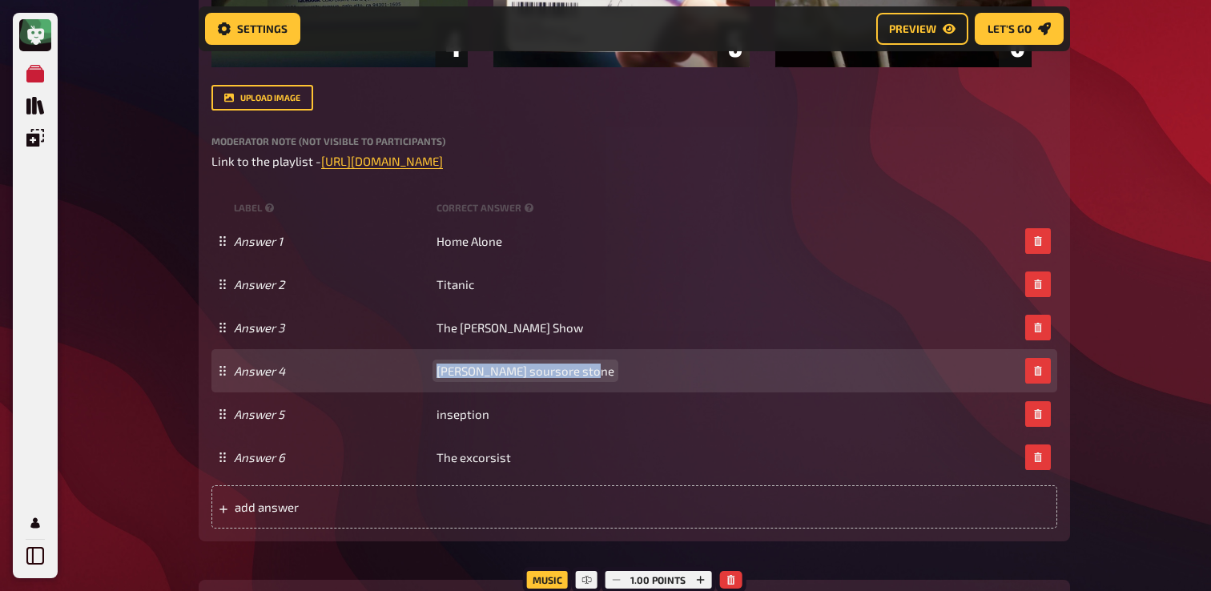
click at [534, 367] on span "[PERSON_NAME] soursore stone" at bounding box center [525, 371] width 178 height 14
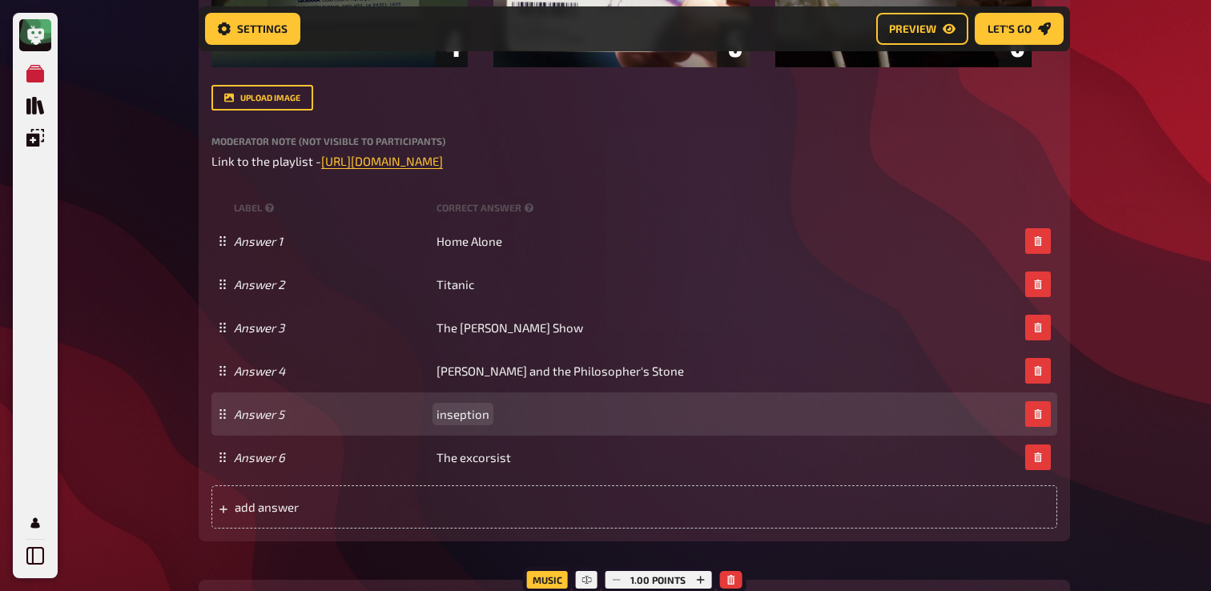
click at [465, 421] on span "inseption" at bounding box center [462, 414] width 53 height 14
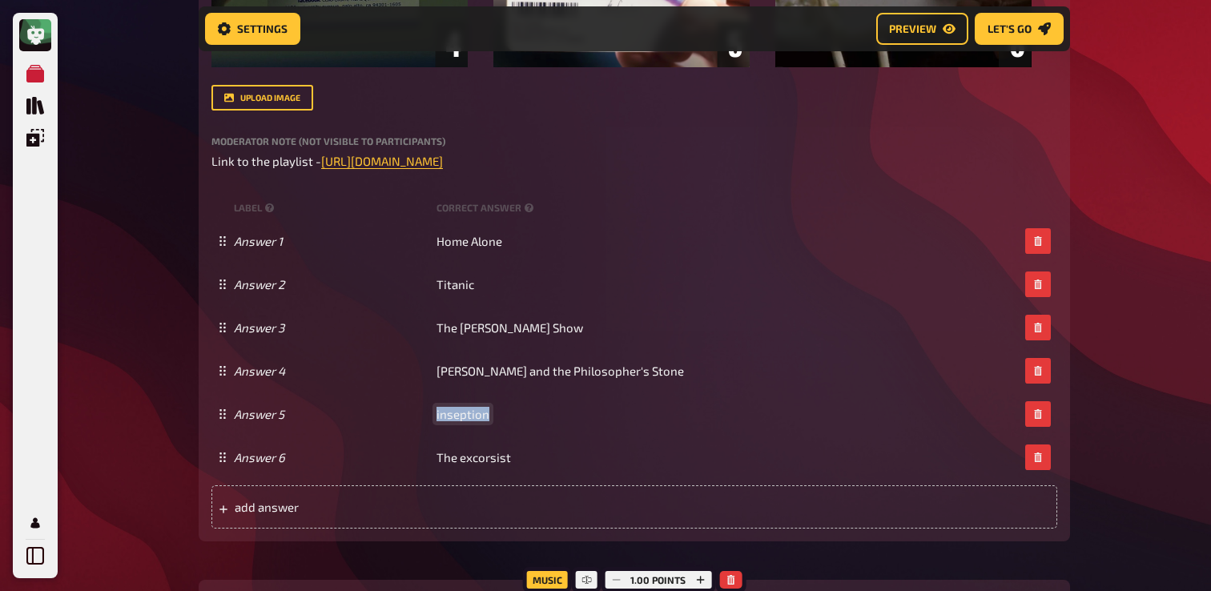
copy span "inseption"
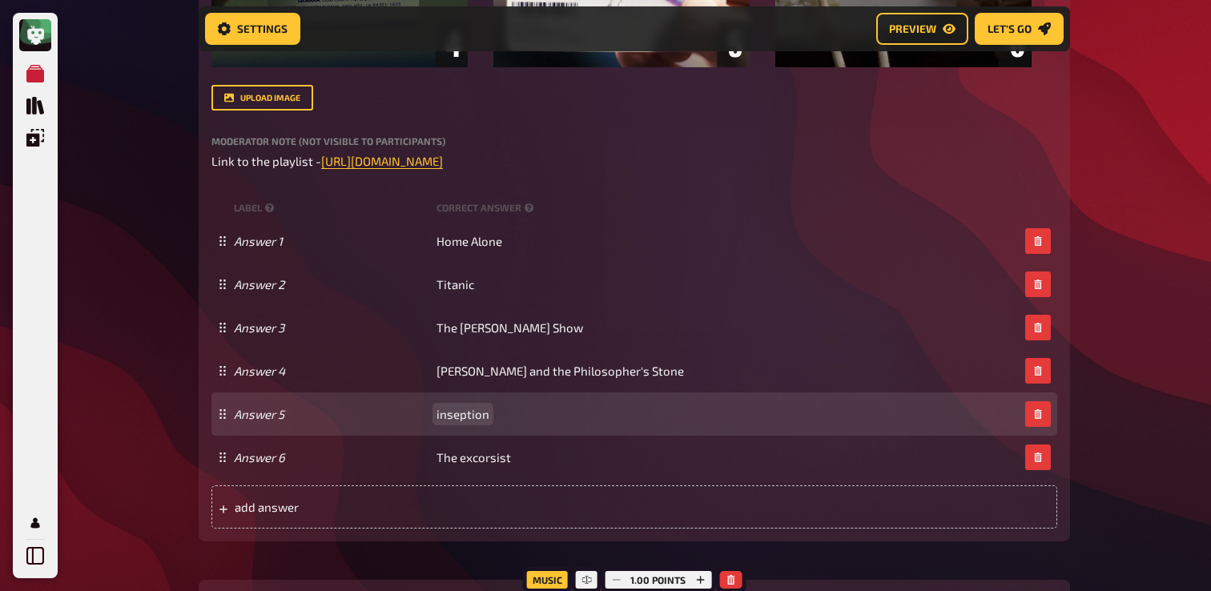
click at [448, 417] on span "inseption" at bounding box center [462, 414] width 53 height 14
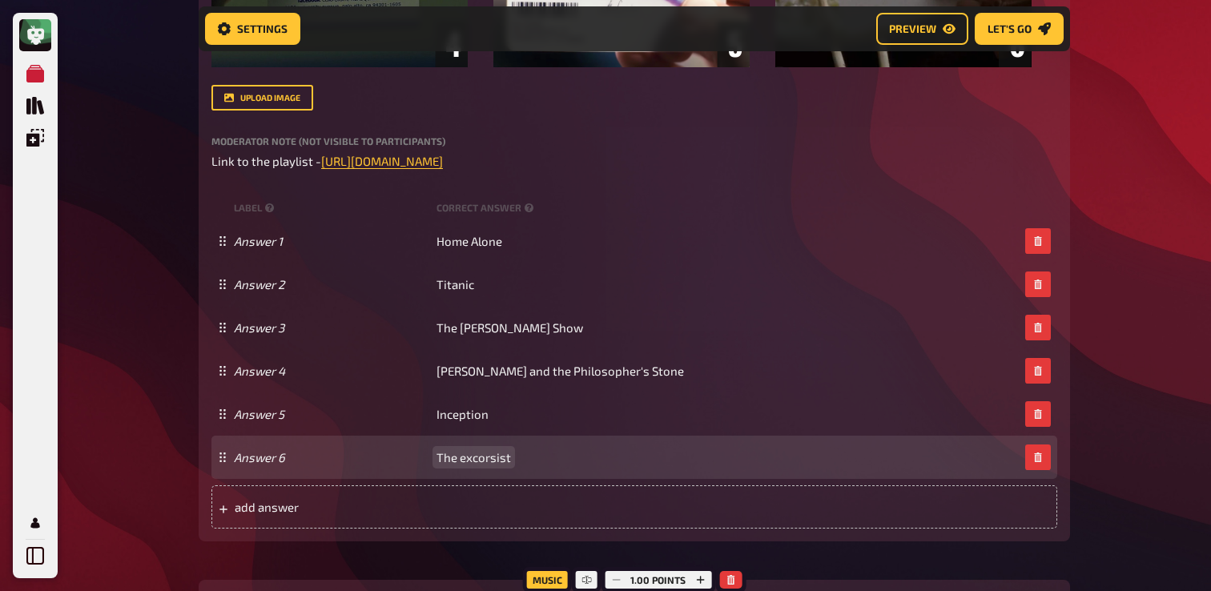
click at [472, 459] on span "The excorsist" at bounding box center [473, 457] width 74 height 14
copy span "The excorsist"
click at [492, 457] on span "The excorsist" at bounding box center [473, 457] width 74 height 14
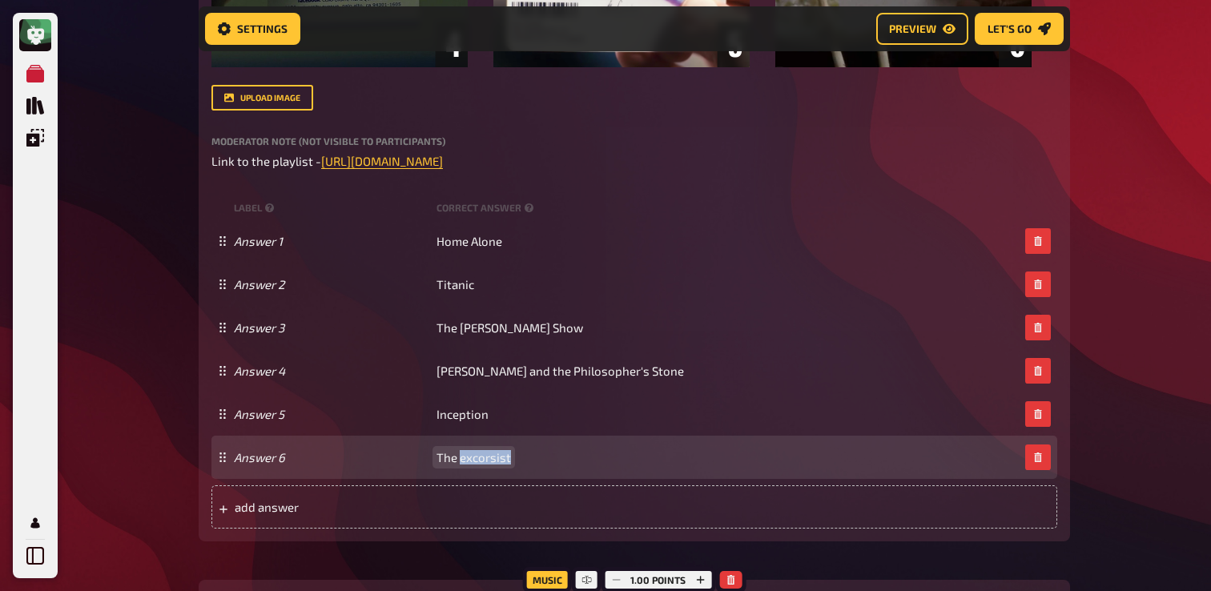
click at [492, 457] on span "The excorsist" at bounding box center [473, 457] width 74 height 14
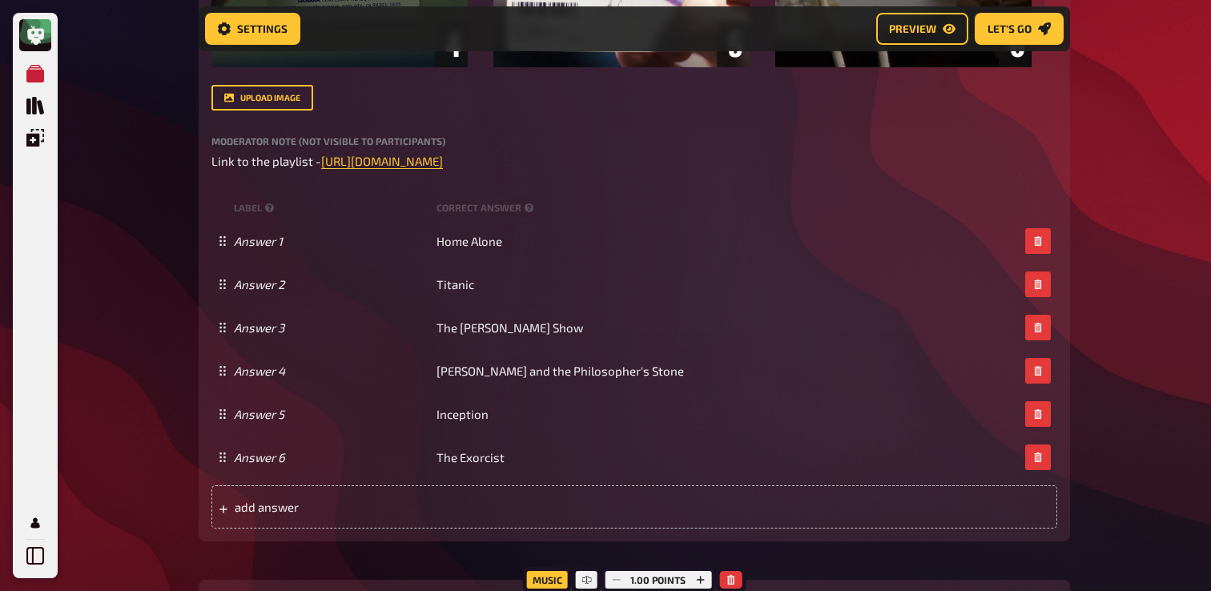
click at [353, 549] on div "Trivia 6.00 points Title Business Cards Question body Which movies can be recog…" at bounding box center [634, 151] width 871 height 1167
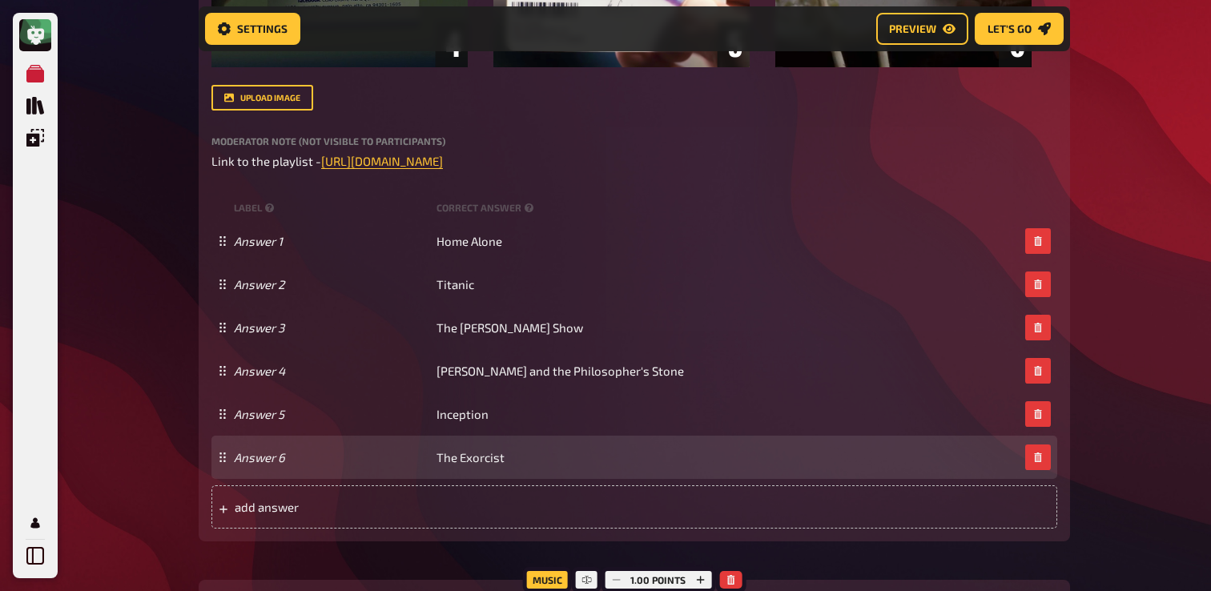
scroll to position [670, 0]
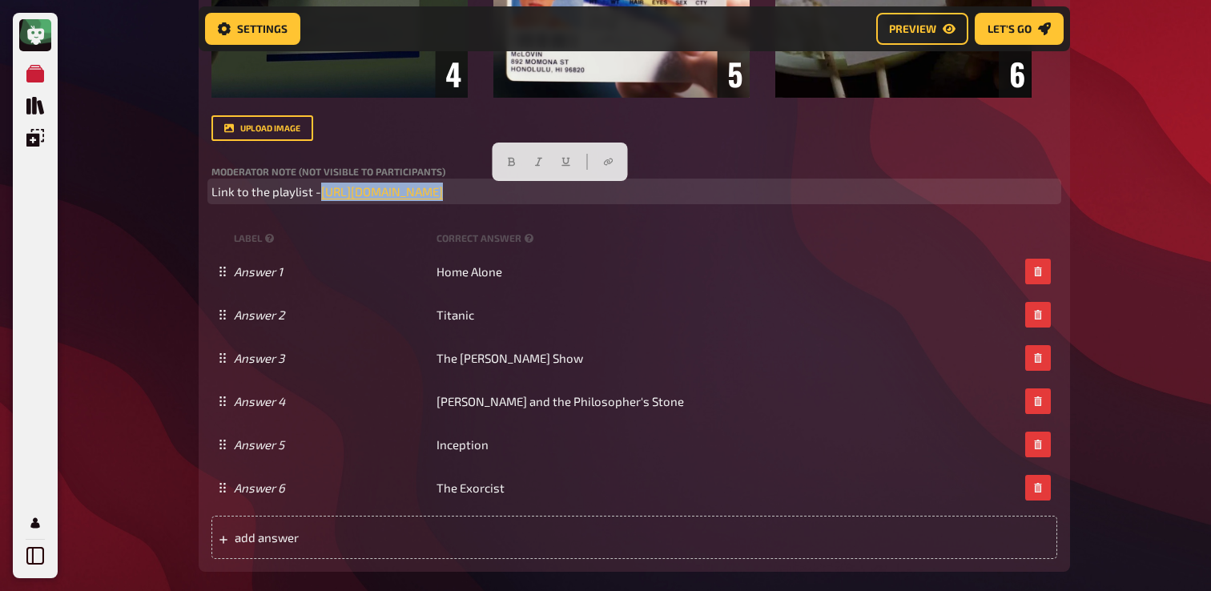
drag, startPoint x: 807, startPoint y: 189, endPoint x: 320, endPoint y: 201, distance: 487.0
click at [320, 201] on p "Link to the playlist - [URL][DOMAIN_NAME] ﻿" at bounding box center [634, 192] width 846 height 18
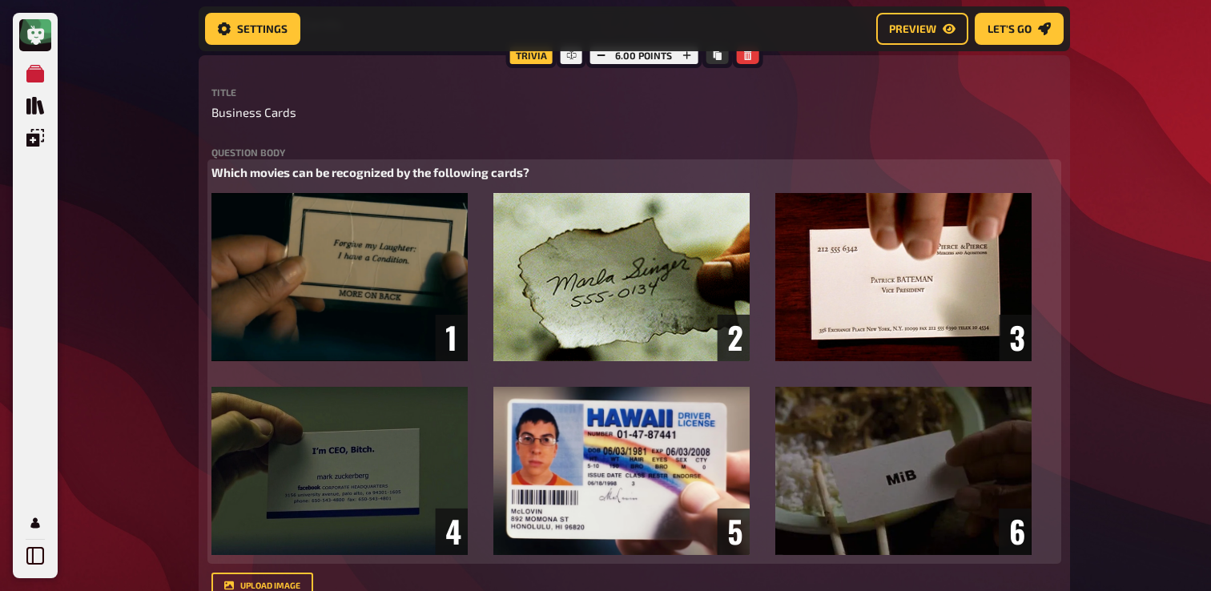
scroll to position [214, 0]
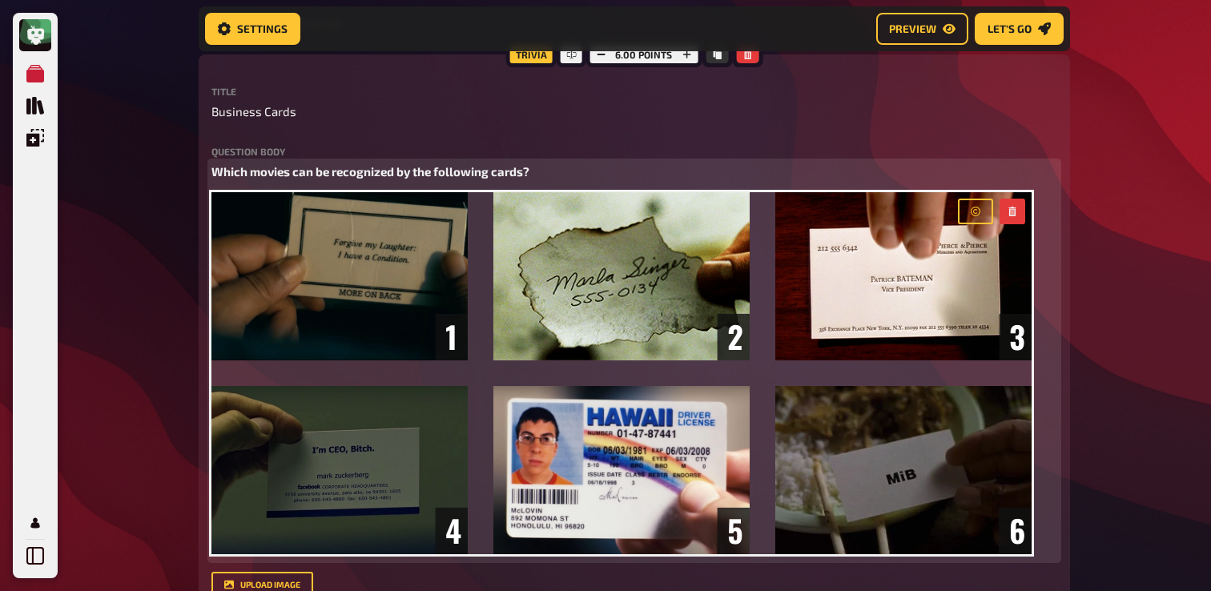
click at [331, 320] on img at bounding box center [621, 373] width 820 height 362
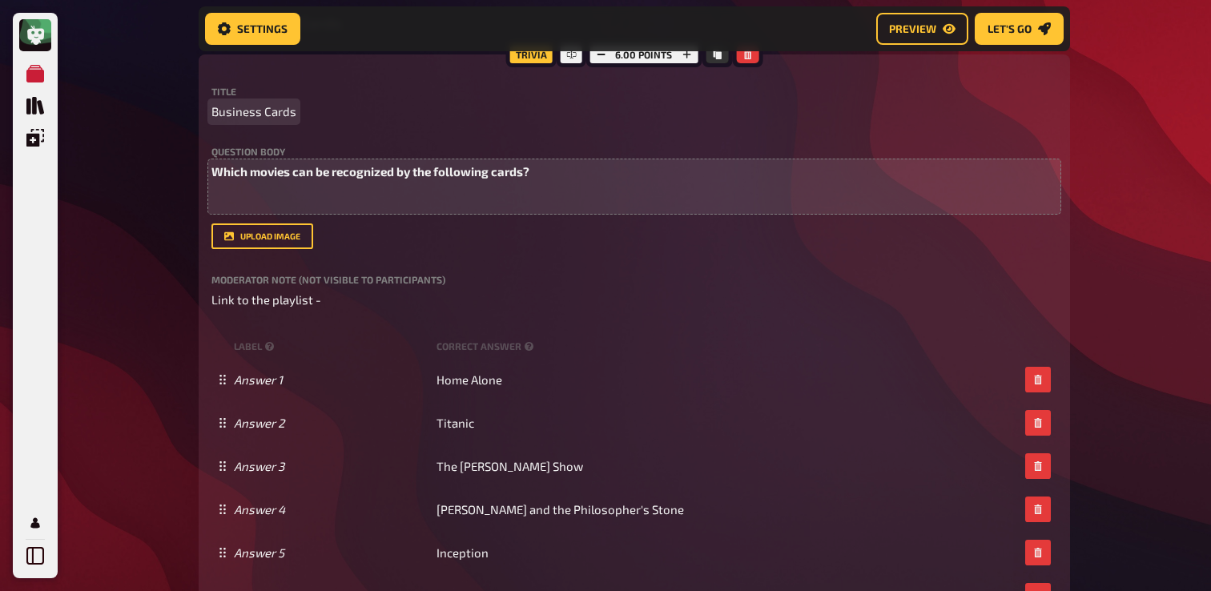
click at [250, 123] on div "Title Business Cards Question body Which movies can be recognized by the follow…" at bounding box center [634, 197] width 846 height 222
click at [251, 114] on span "Business Cards" at bounding box center [253, 111] width 85 height 18
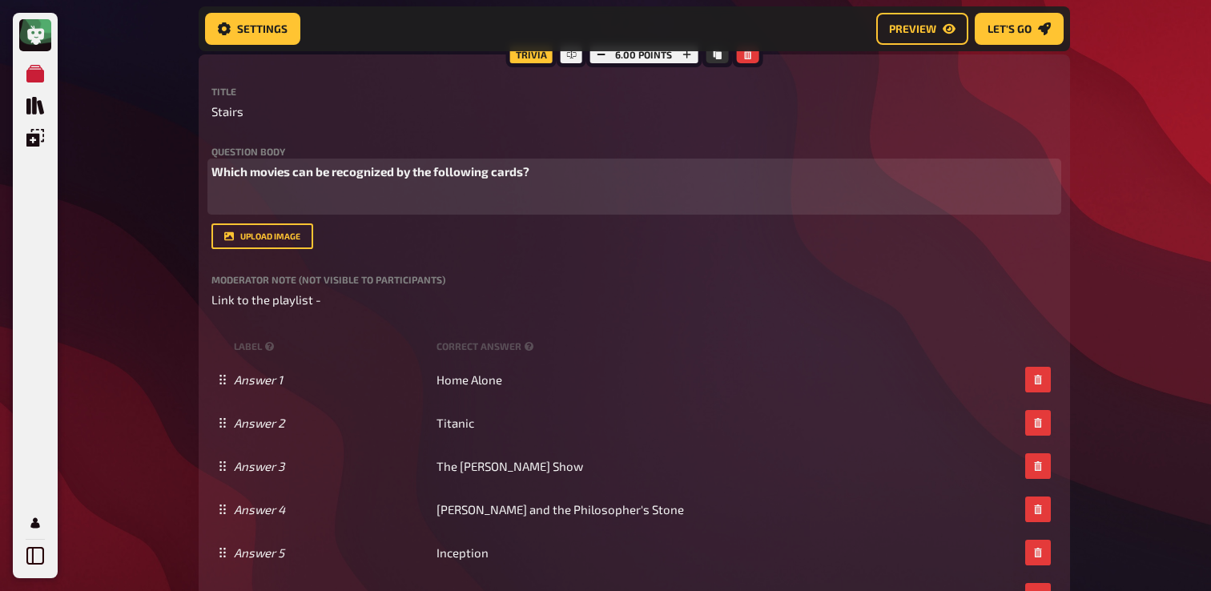
click at [255, 182] on div "Which movies can be recognized by the following cards? ﻿" at bounding box center [634, 187] width 846 height 48
click at [492, 176] on span "Which movies can be recognized by the following cards?" at bounding box center [370, 171] width 318 height 14
click at [606, 178] on p "Which movies can be recognized by the following stairs?" at bounding box center [634, 172] width 846 height 18
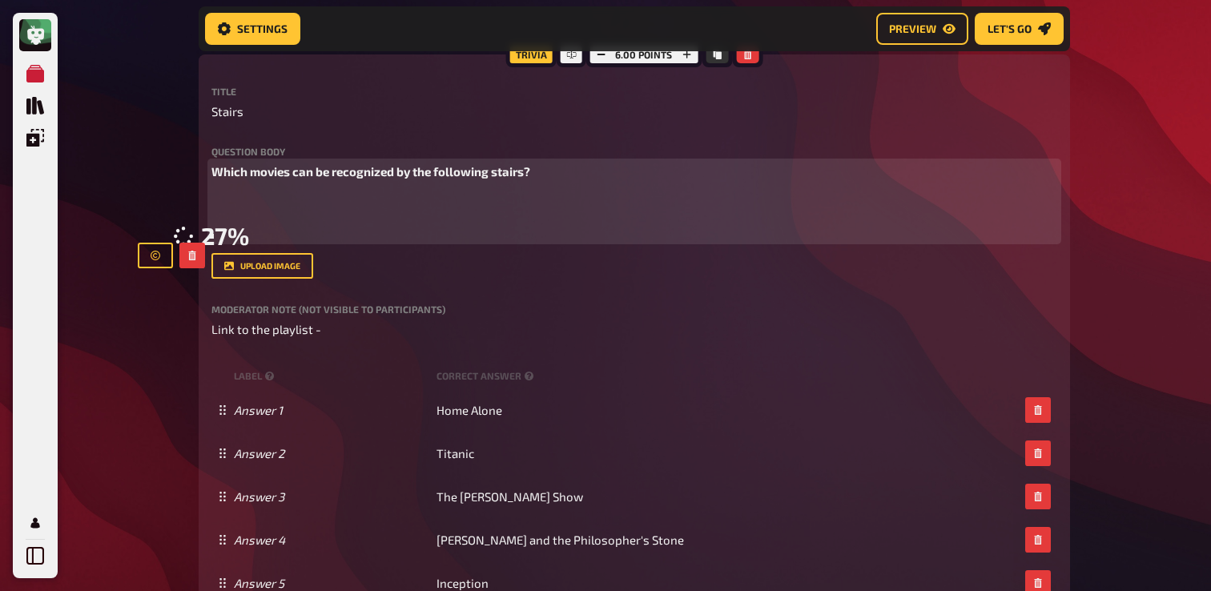
click at [280, 199] on p "﻿" at bounding box center [634, 201] width 846 height 18
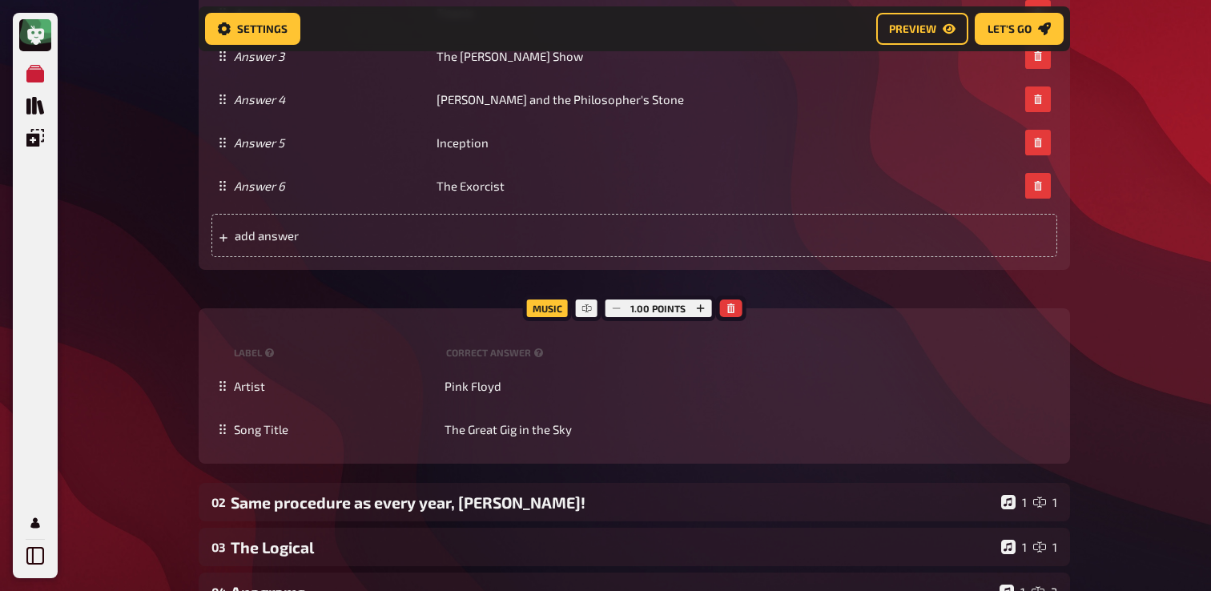
scroll to position [985, 0]
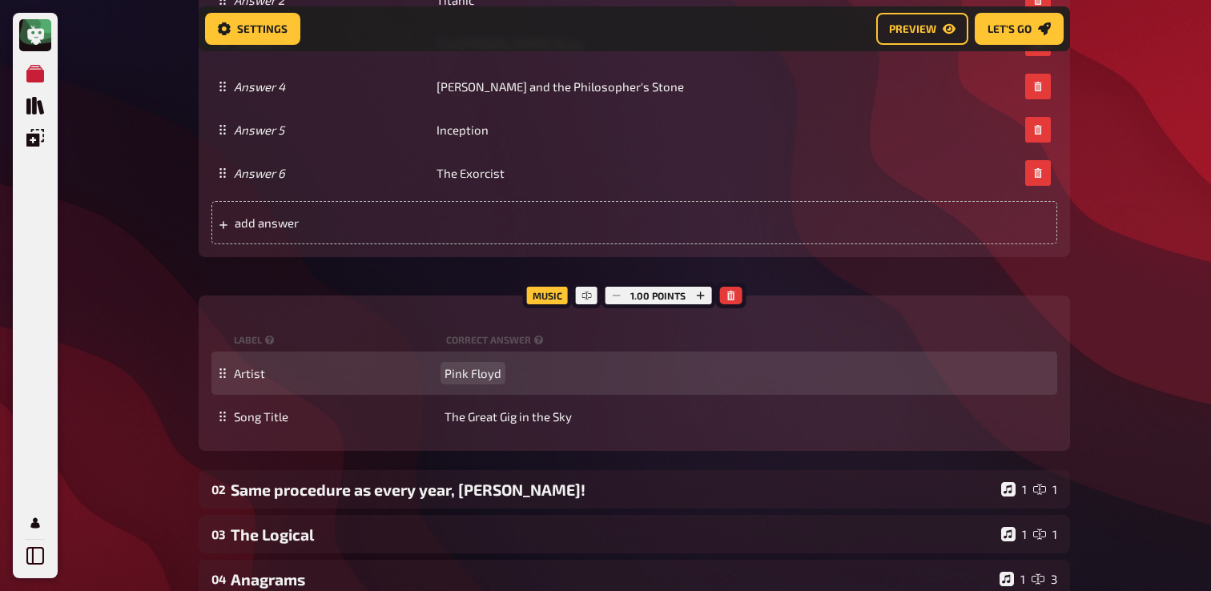
click at [459, 376] on span "Pink Floyd" at bounding box center [472, 373] width 57 height 14
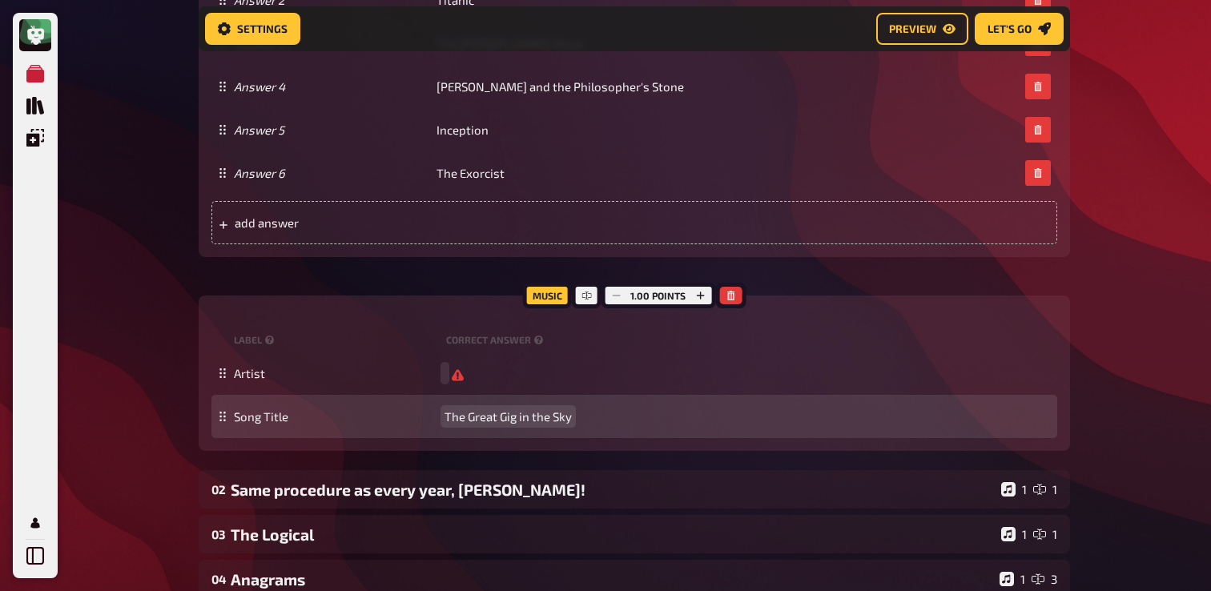
click at [483, 415] on span "The Great Gig in the Sky" at bounding box center [507, 416] width 127 height 14
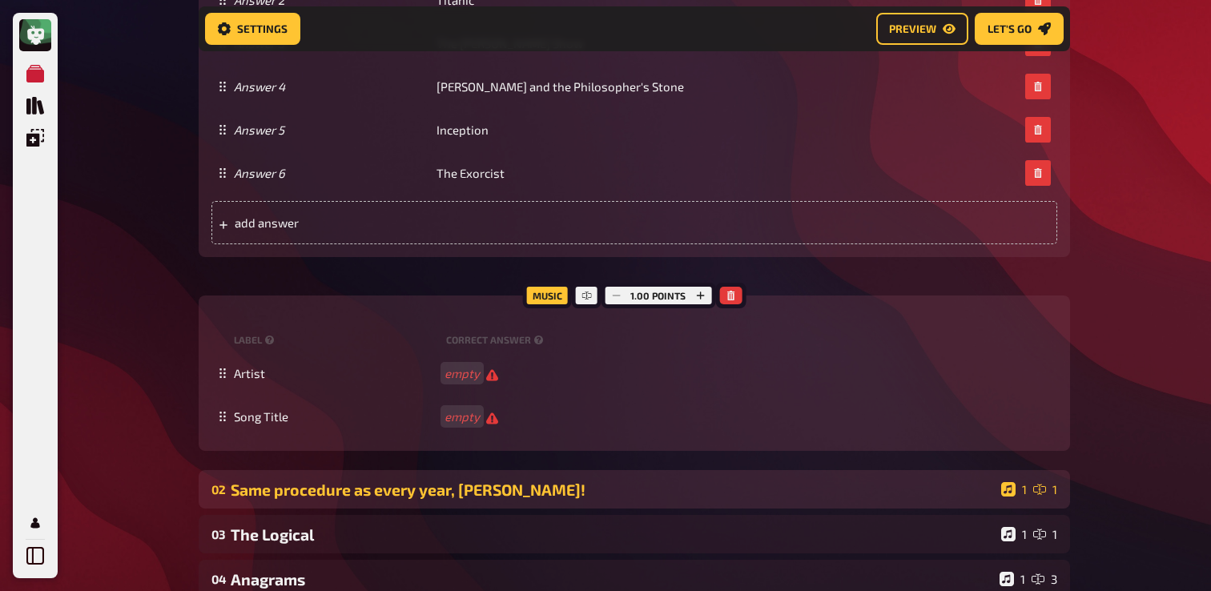
click at [408, 479] on div "02 Same procedure as every year, [PERSON_NAME]! 1 1" at bounding box center [634, 489] width 871 height 38
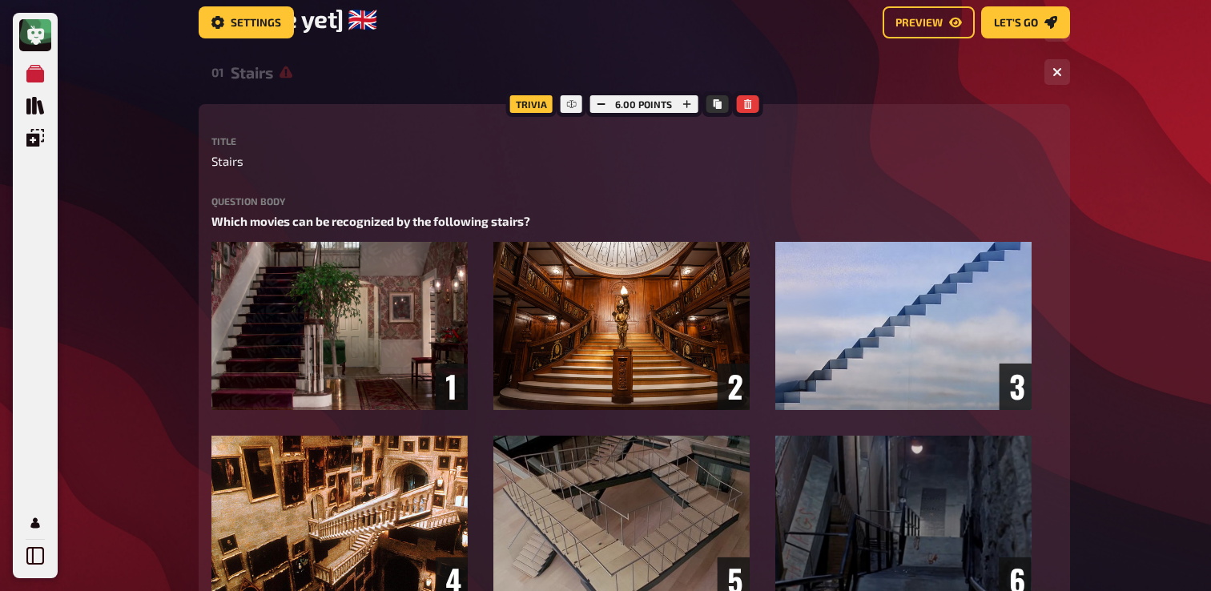
scroll to position [0, 0]
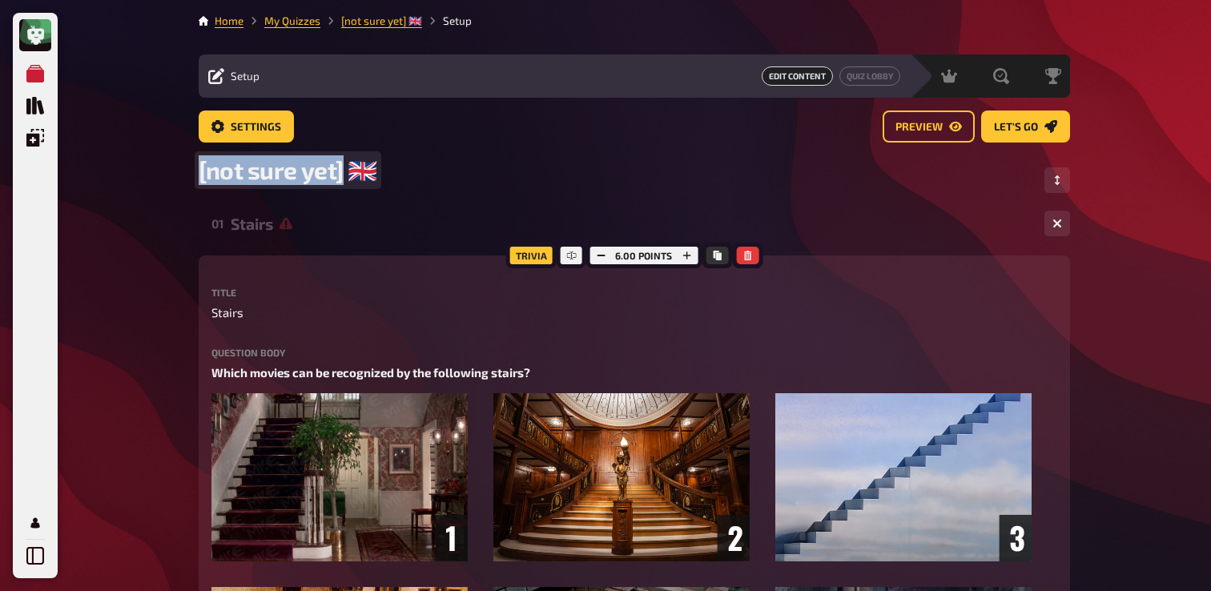
drag, startPoint x: 344, startPoint y: 178, endPoint x: 181, endPoint y: 166, distance: 163.8
click at [270, 178] on span "Nationalities ​🇬🇧" at bounding box center [286, 170] width 175 height 30
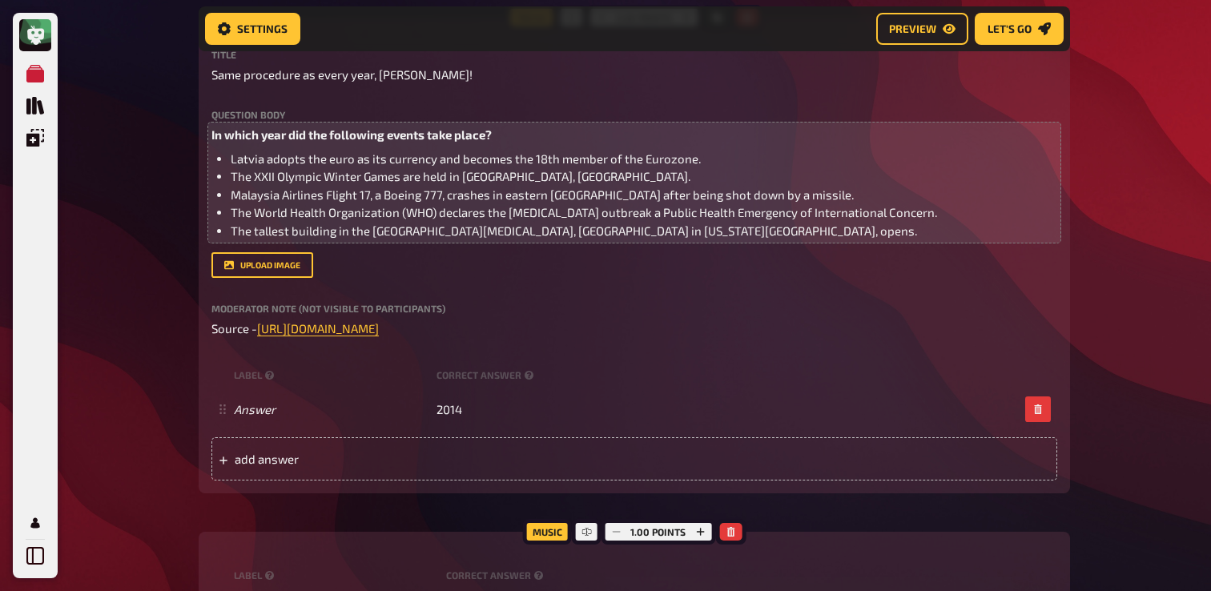
scroll to position [1444, 0]
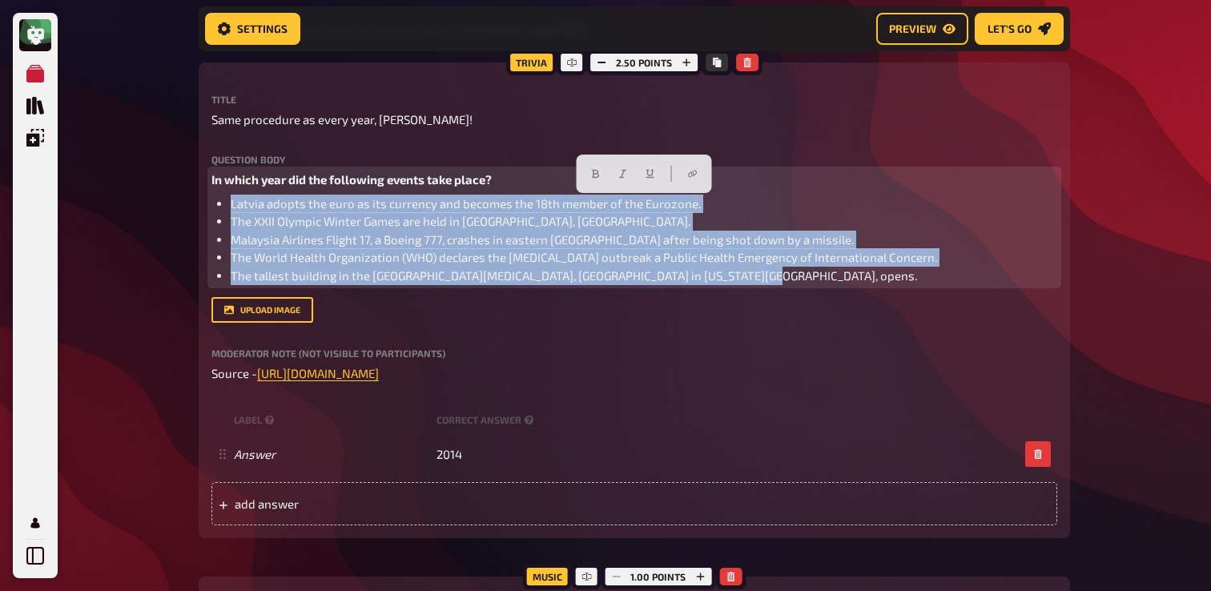
drag, startPoint x: 765, startPoint y: 279, endPoint x: 229, endPoint y: 207, distance: 540.5
click at [229, 206] on ul "Latvia adopts the euro as its currency and becomes the 18th member of the Euroz…" at bounding box center [634, 240] width 846 height 90
